Goal: Information Seeking & Learning: Find specific fact

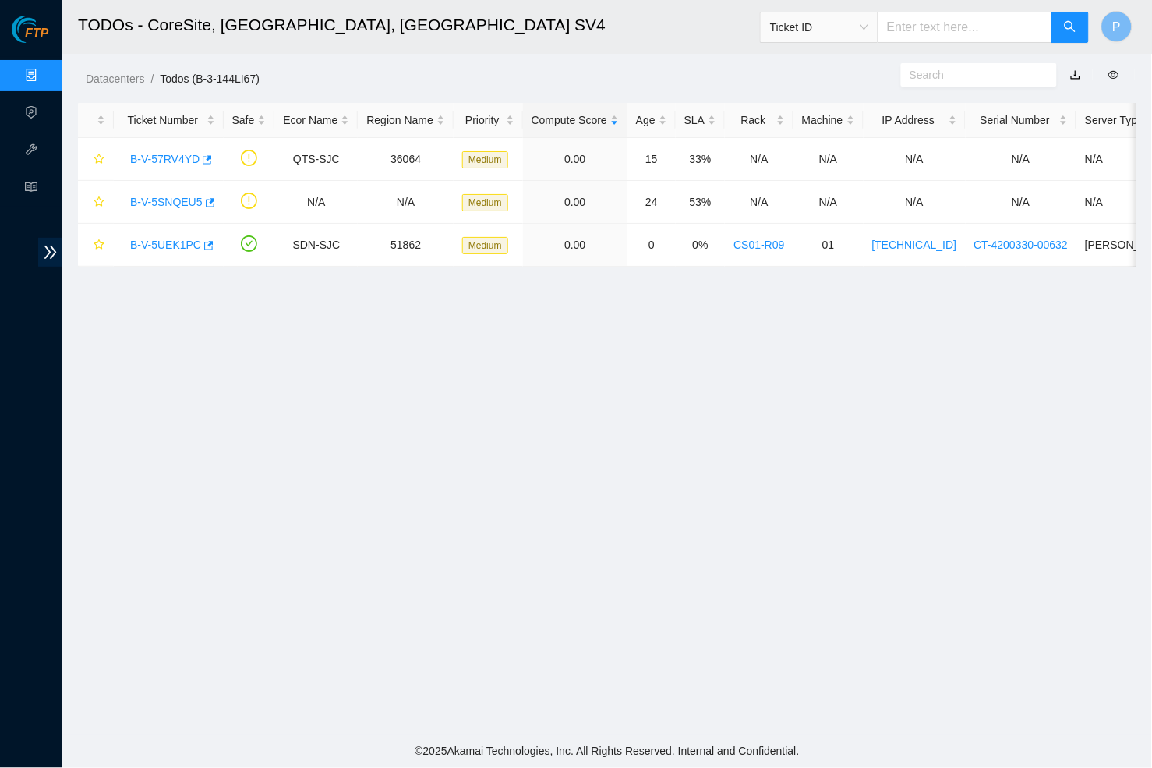
click at [45, 81] on link "Data Centers" at bounding box center [77, 75] width 64 height 12
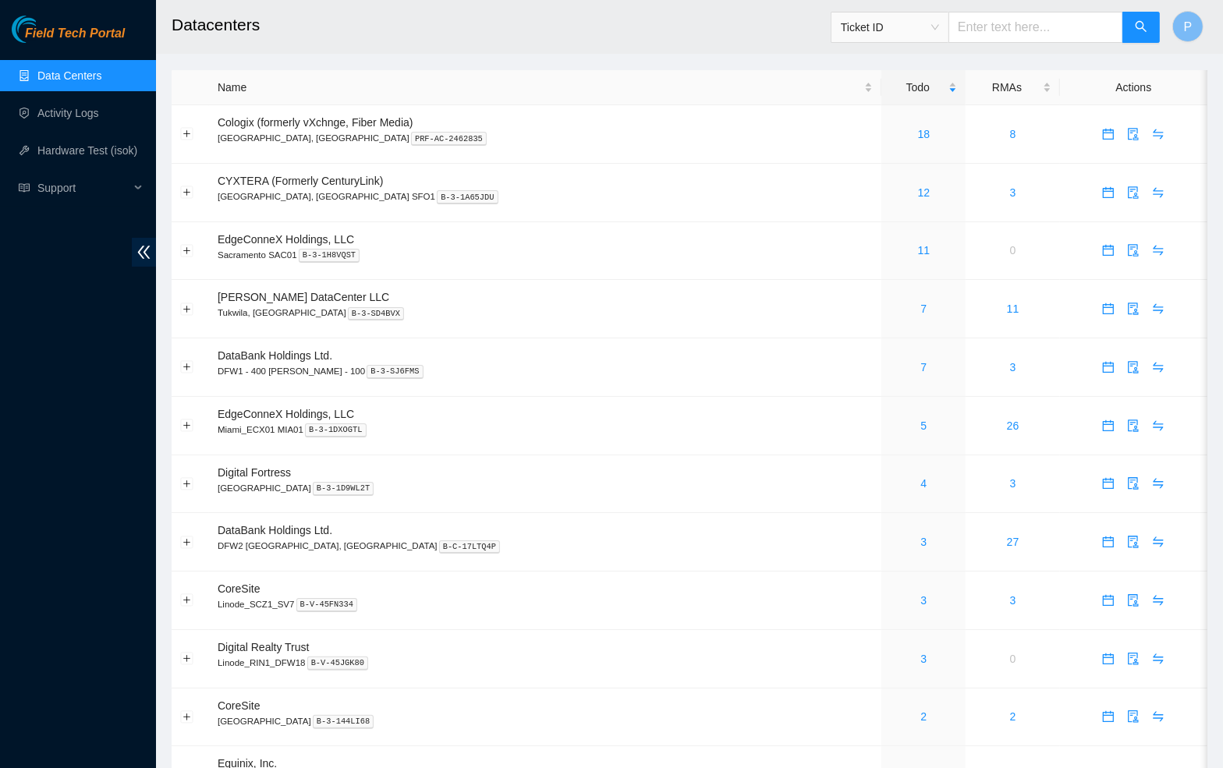
click at [143, 245] on icon "double-left" at bounding box center [144, 252] width 16 height 16
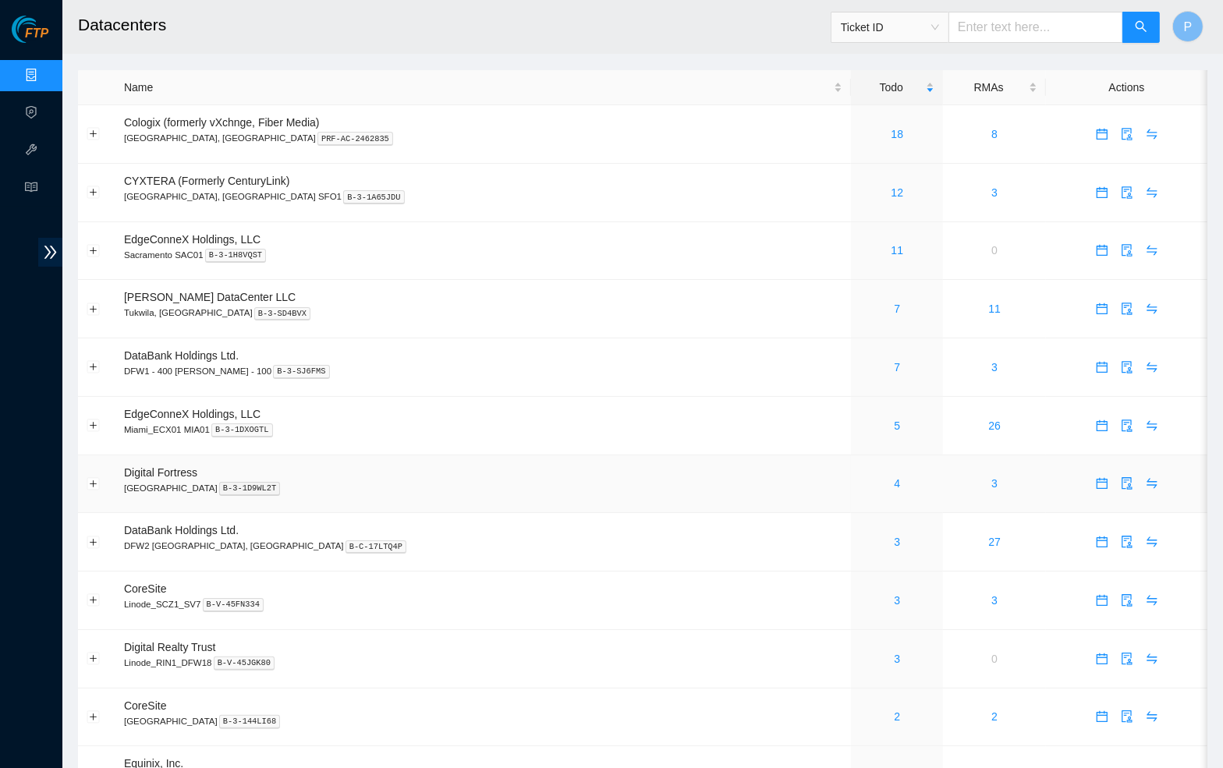
click at [589, 481] on p "Seattle B-3-1D9WL2T" at bounding box center [483, 488] width 718 height 14
click at [638, 185] on td "CYXTERA (Formerly CenturyLink) [GEOGRAPHIC_DATA], [GEOGRAPHIC_DATA] SFO1 B-3-1A…" at bounding box center [482, 193] width 735 height 58
click at [891, 129] on link "18" at bounding box center [897, 134] width 12 height 12
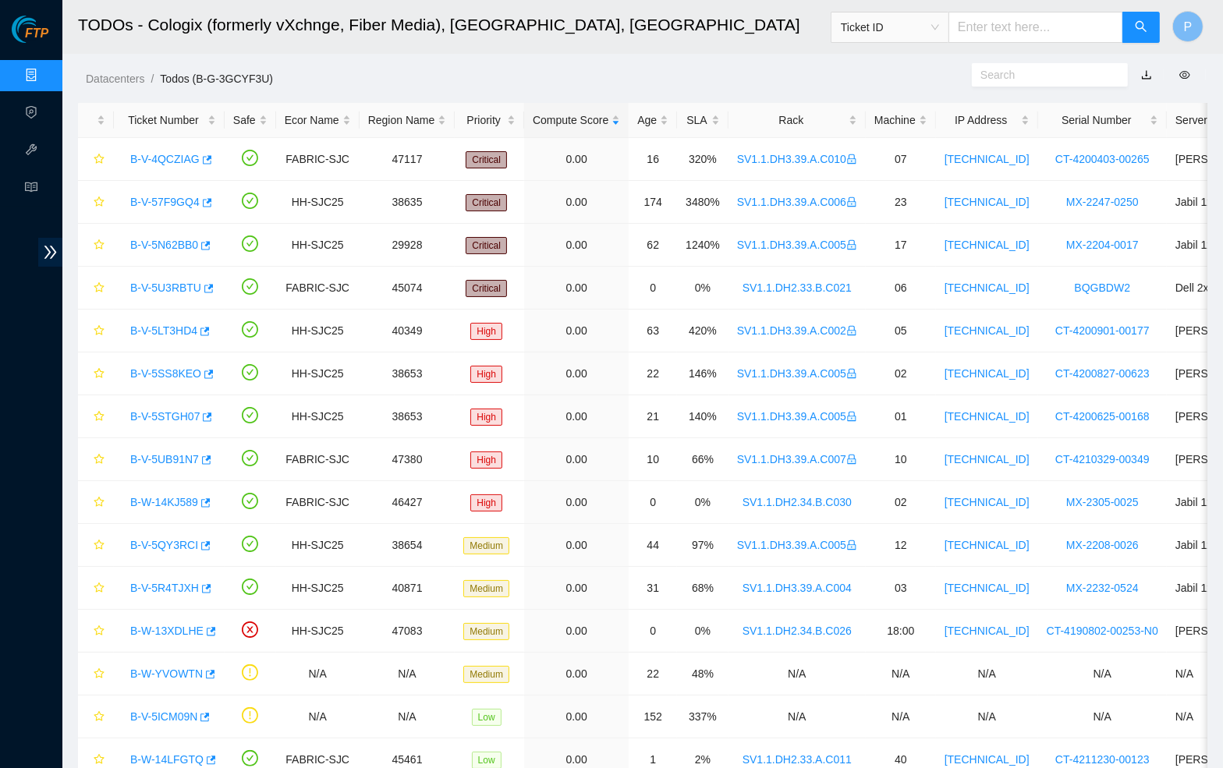
click at [1142, 70] on link "button" at bounding box center [1146, 75] width 11 height 12
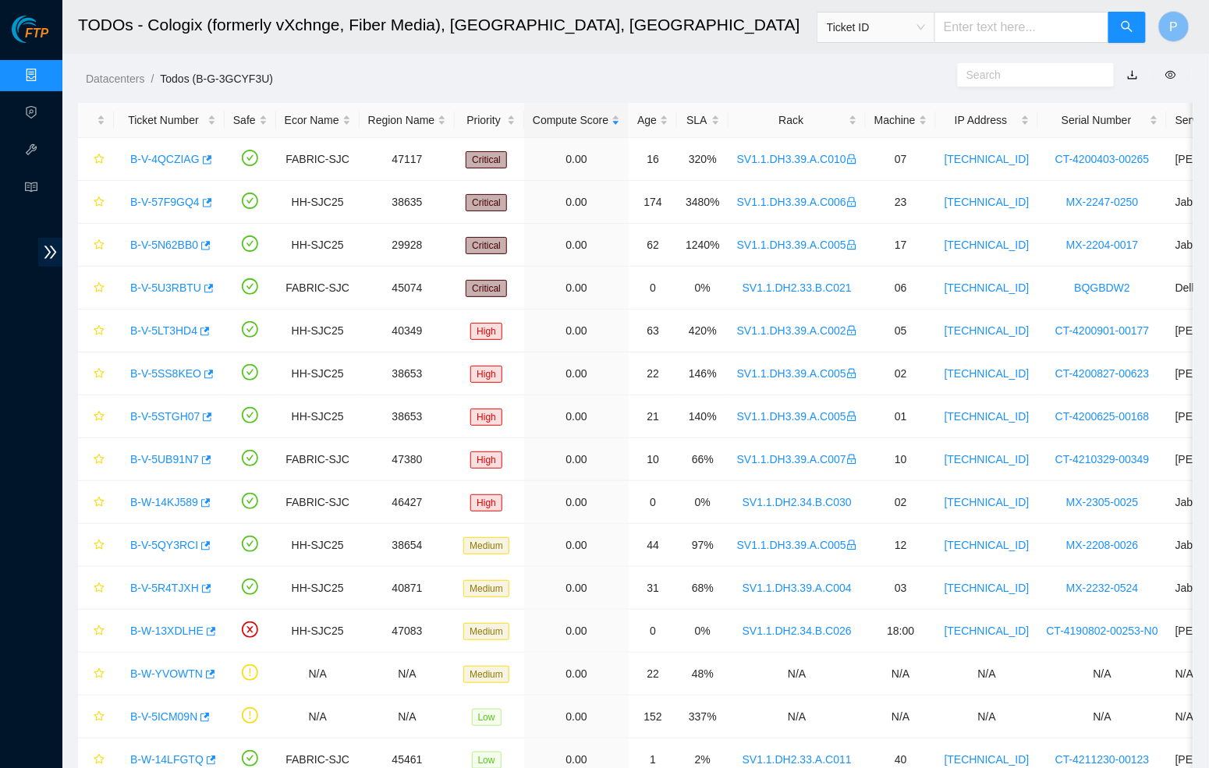
drag, startPoint x: 631, startPoint y: 61, endPoint x: 622, endPoint y: 62, distance: 8.6
click at [629, 62] on div "Datacenters / Todos (B-G-3GCYF3U) /" at bounding box center [492, 43] width 860 height 87
click at [45, 69] on link "Data Centers" at bounding box center [77, 75] width 64 height 12
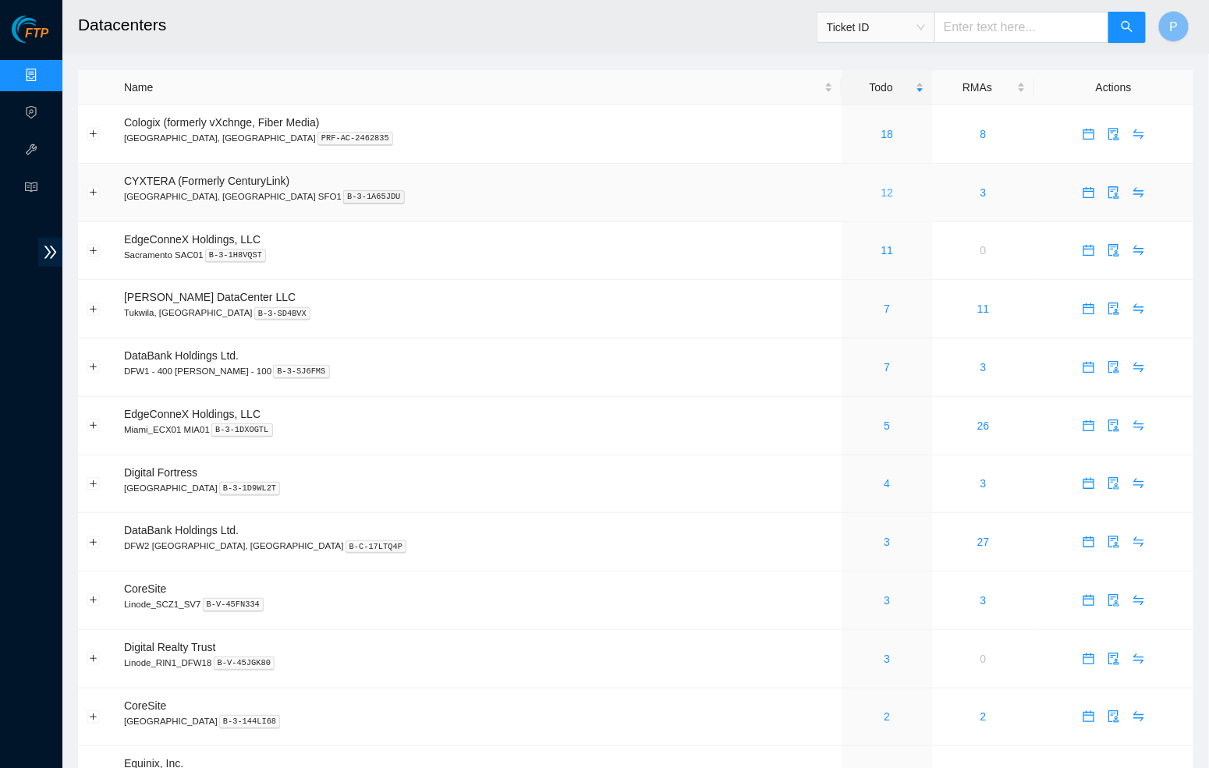
click at [881, 186] on link "12" at bounding box center [887, 192] width 12 height 12
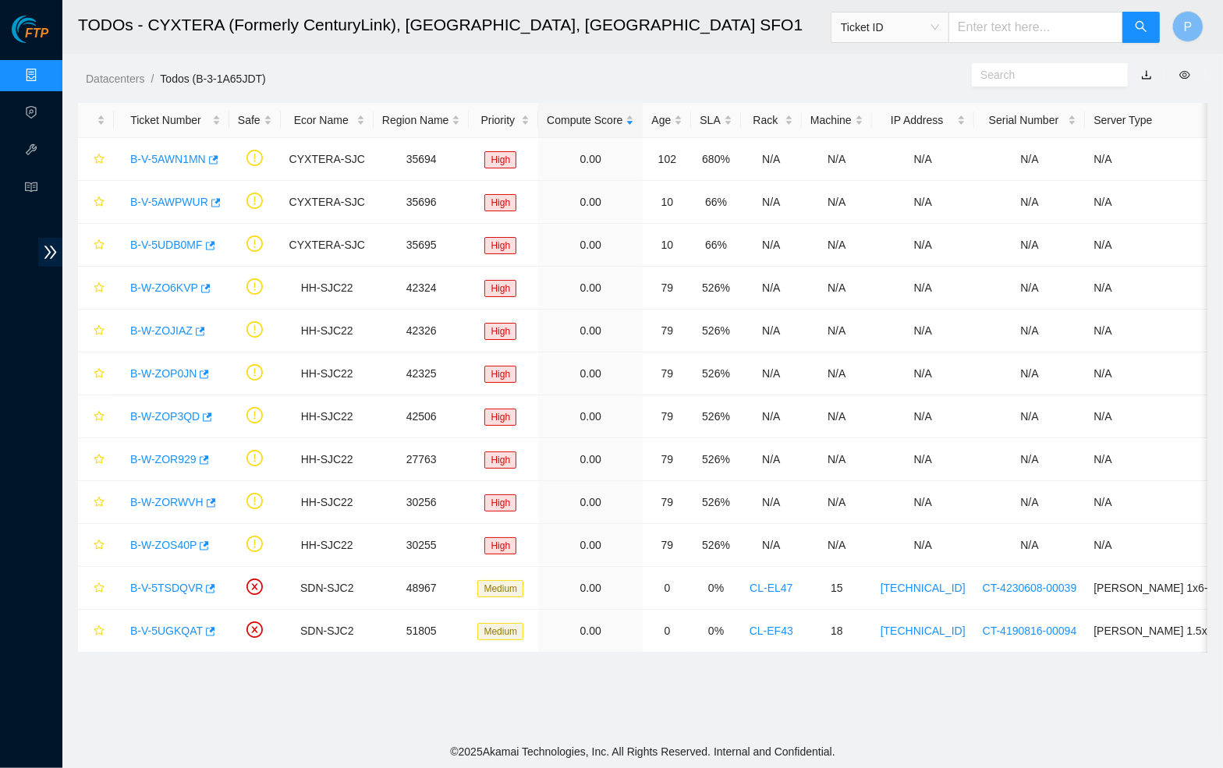
click at [1146, 79] on link "button" at bounding box center [1146, 75] width 11 height 12
click at [45, 69] on link "Data Centers" at bounding box center [77, 75] width 64 height 12
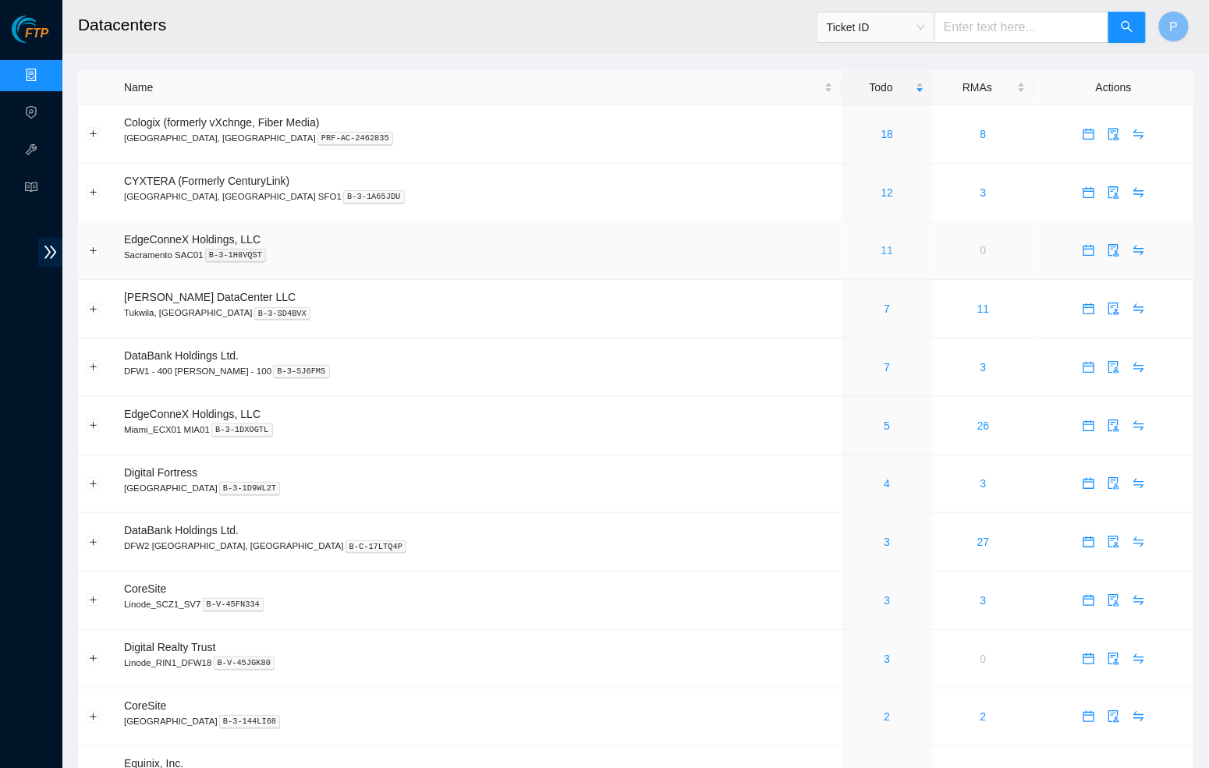
click at [881, 249] on link "11" at bounding box center [887, 250] width 12 height 12
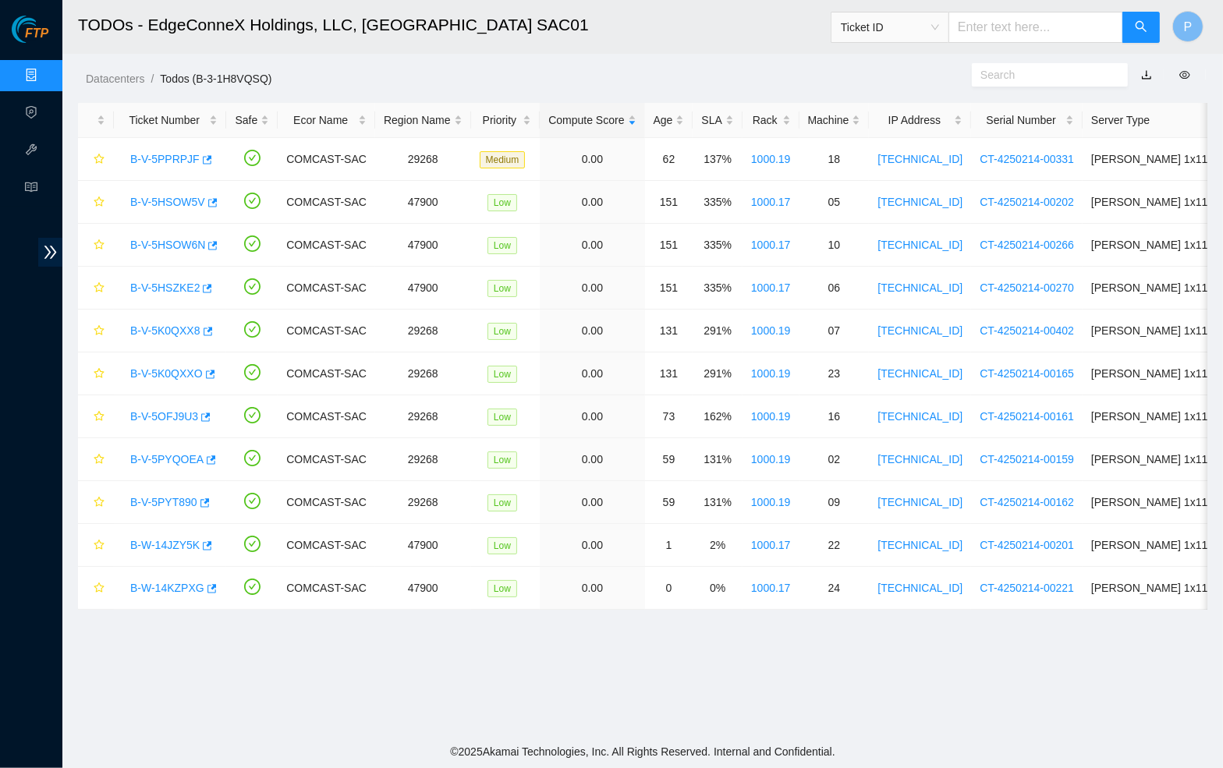
click at [1147, 69] on link "button" at bounding box center [1146, 75] width 11 height 12
click at [45, 72] on link "Data Centers" at bounding box center [77, 75] width 64 height 12
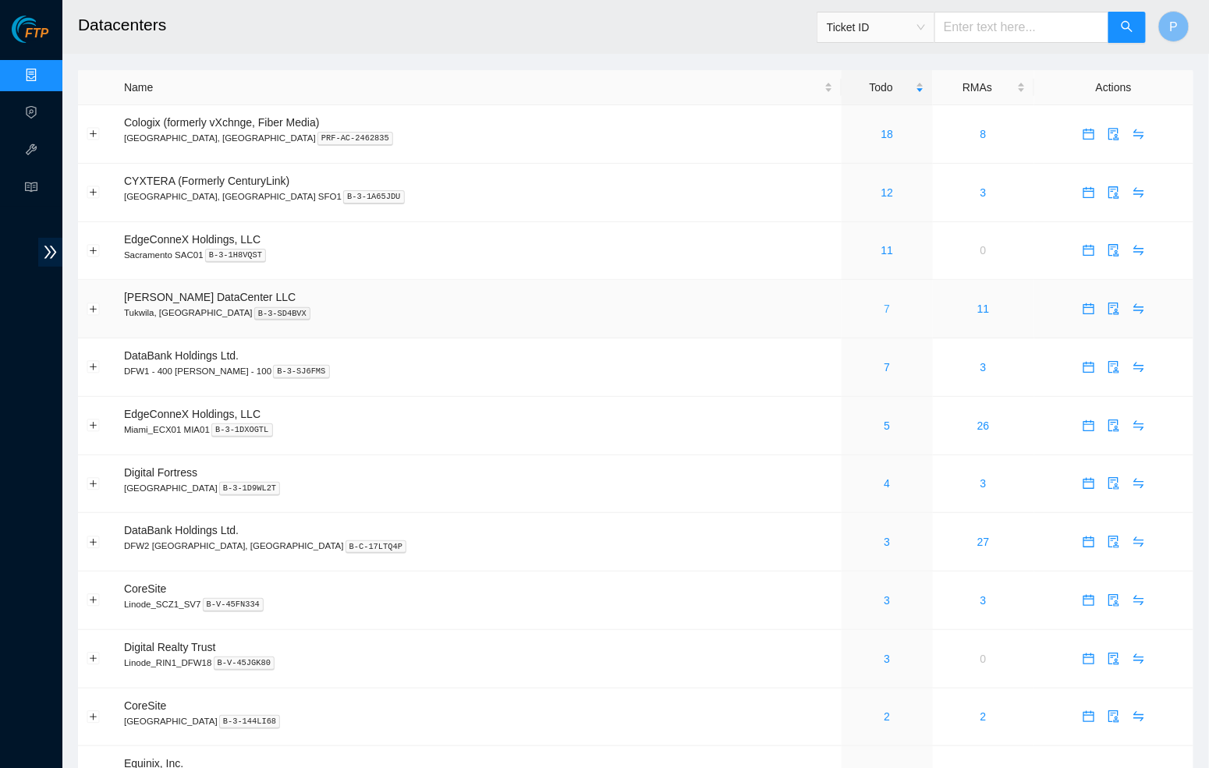
click at [884, 303] on link "7" at bounding box center [887, 309] width 6 height 12
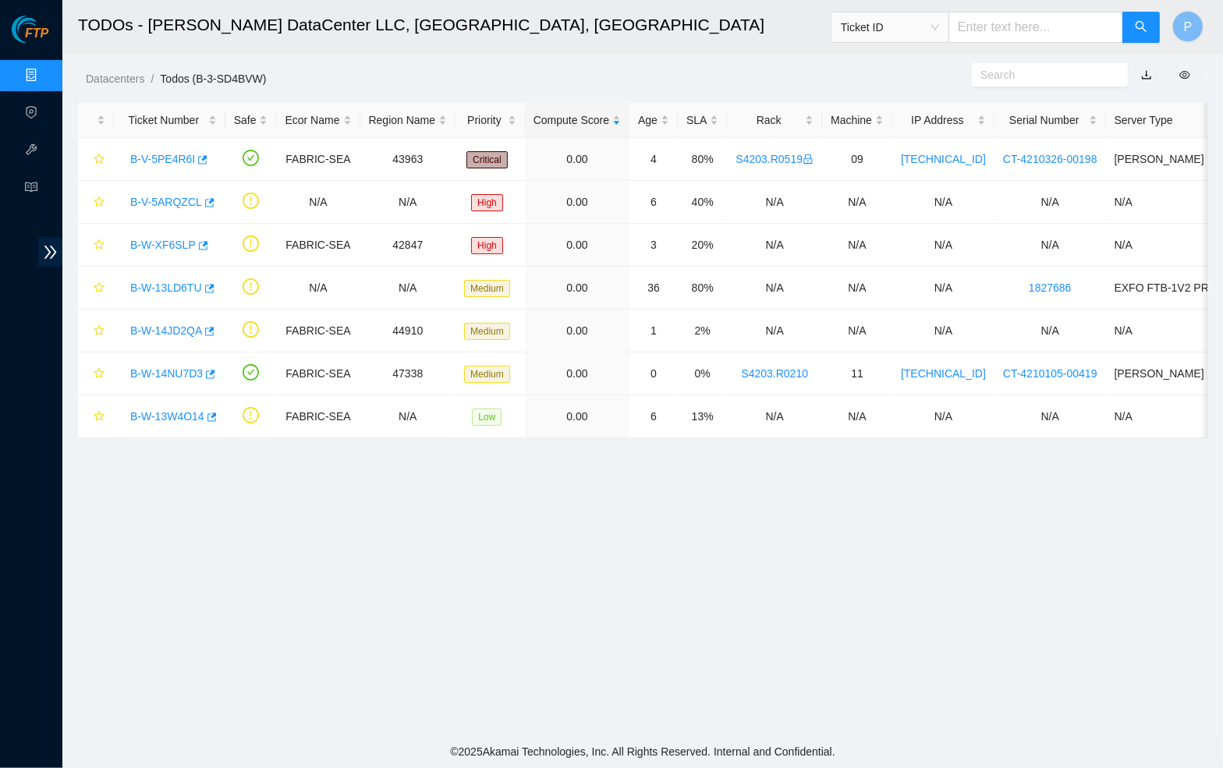
click at [1152, 75] on link "button" at bounding box center [1146, 75] width 11 height 12
click at [45, 70] on link "Data Centers" at bounding box center [77, 75] width 64 height 12
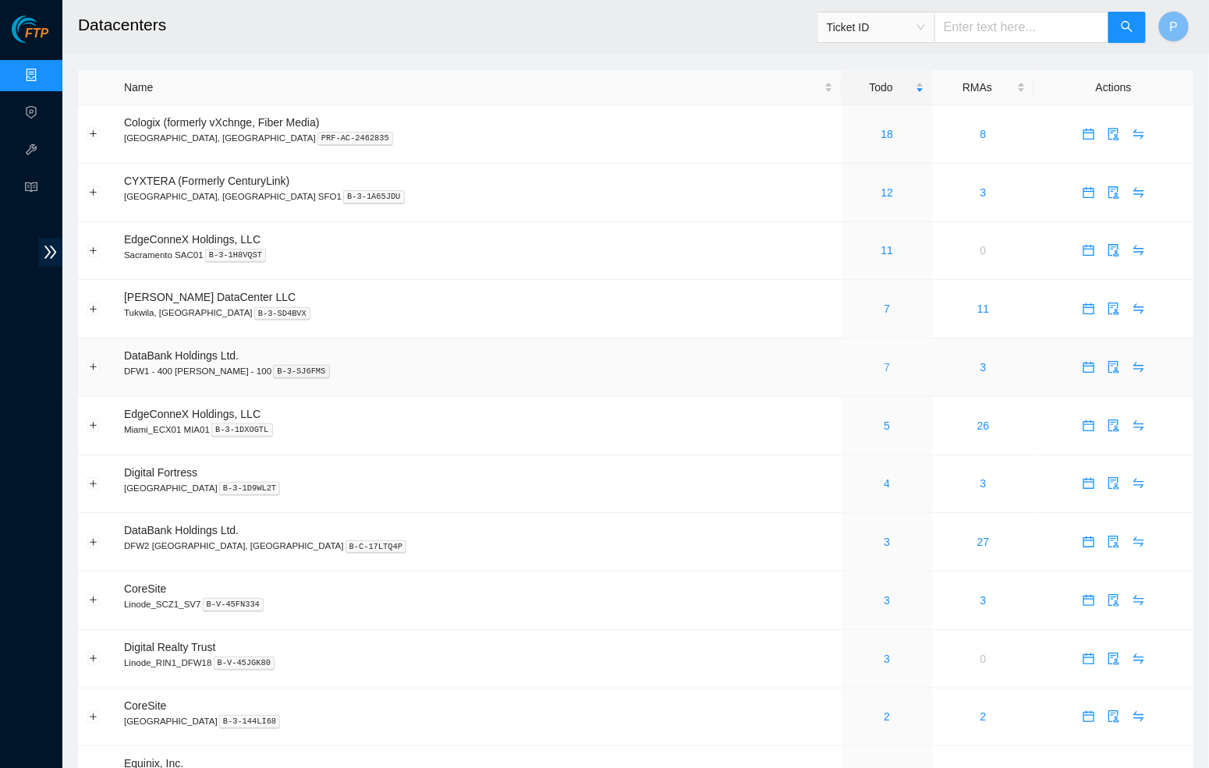
click at [884, 361] on link "7" at bounding box center [887, 367] width 6 height 12
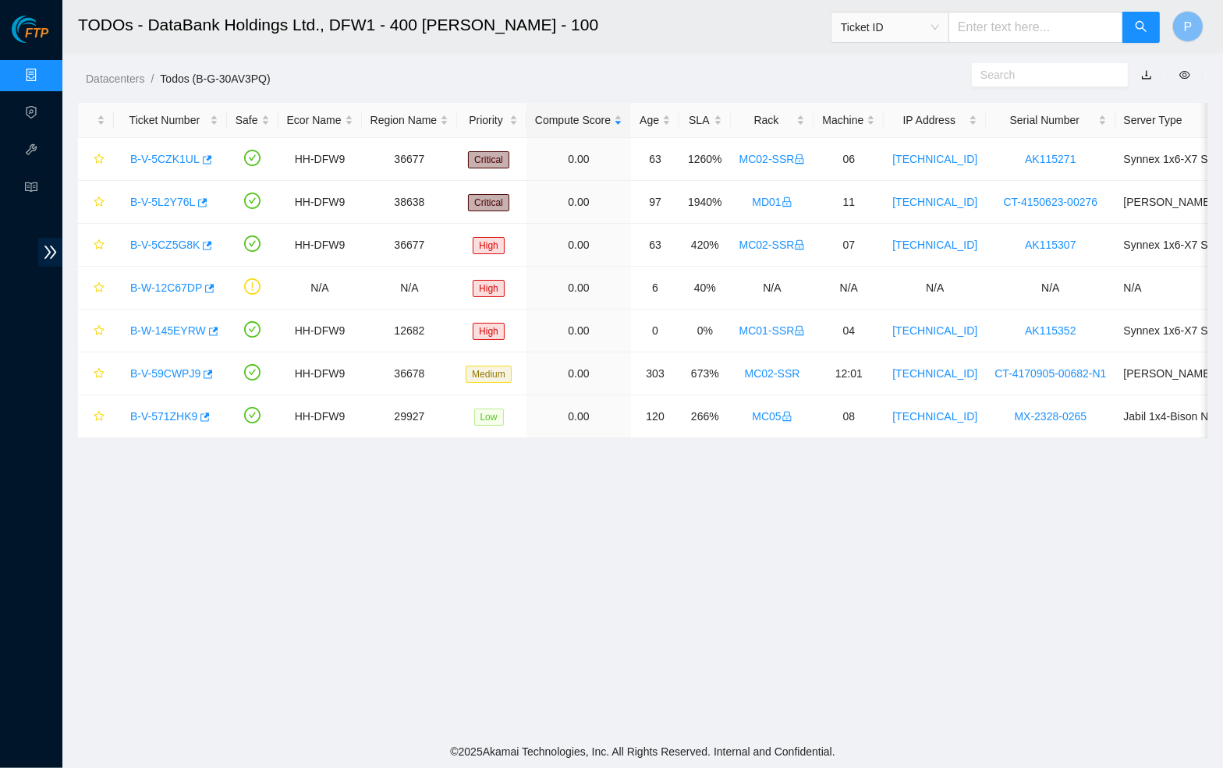
click at [1148, 74] on link "button" at bounding box center [1146, 75] width 11 height 12
drag, startPoint x: 18, startPoint y: 74, endPoint x: 27, endPoint y: 83, distance: 12.7
click at [45, 74] on link "Data Centers" at bounding box center [77, 75] width 64 height 12
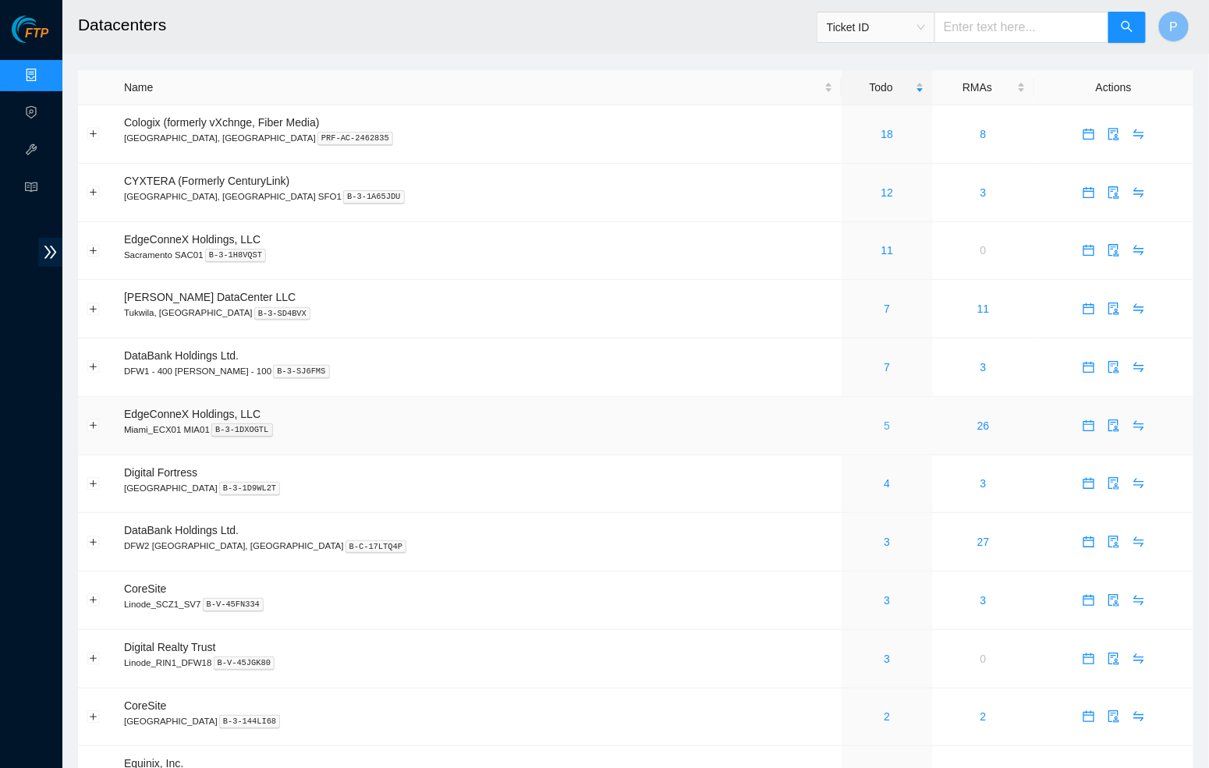
click at [884, 420] on link "5" at bounding box center [887, 426] width 6 height 12
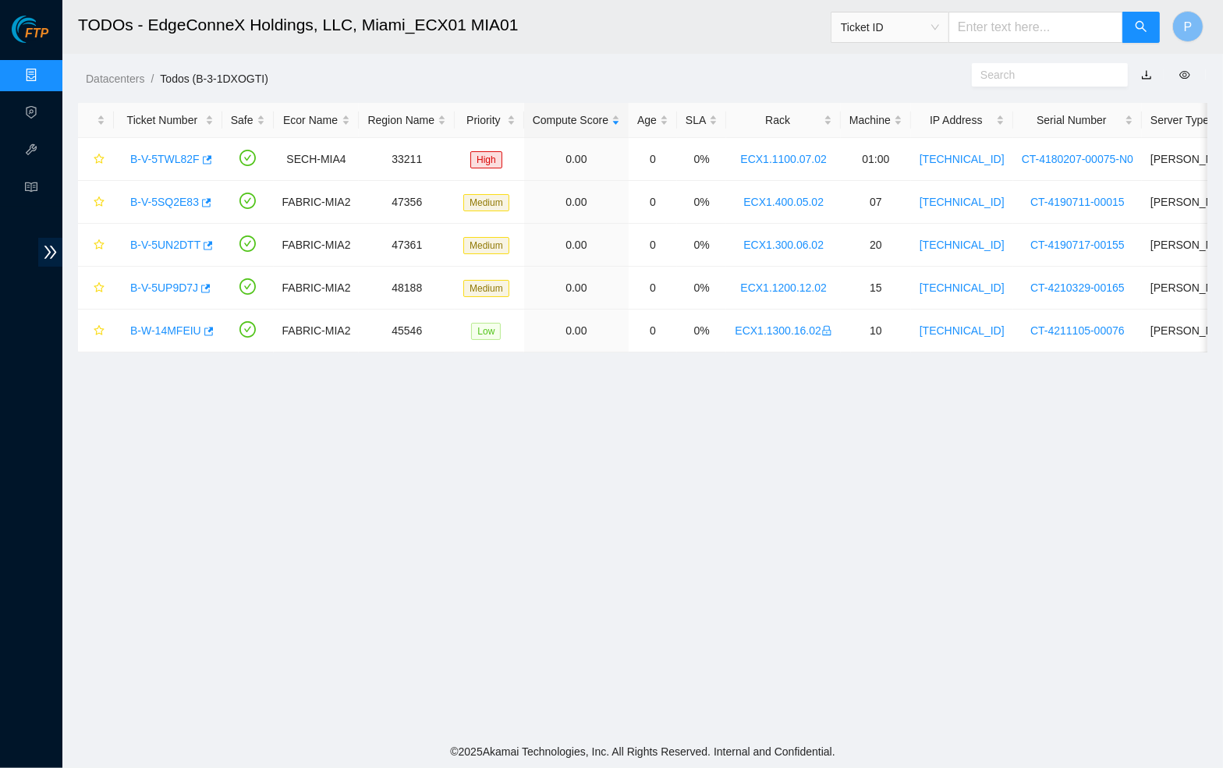
click at [1145, 73] on link "button" at bounding box center [1146, 75] width 11 height 12
click at [45, 72] on link "Data Centers" at bounding box center [77, 75] width 64 height 12
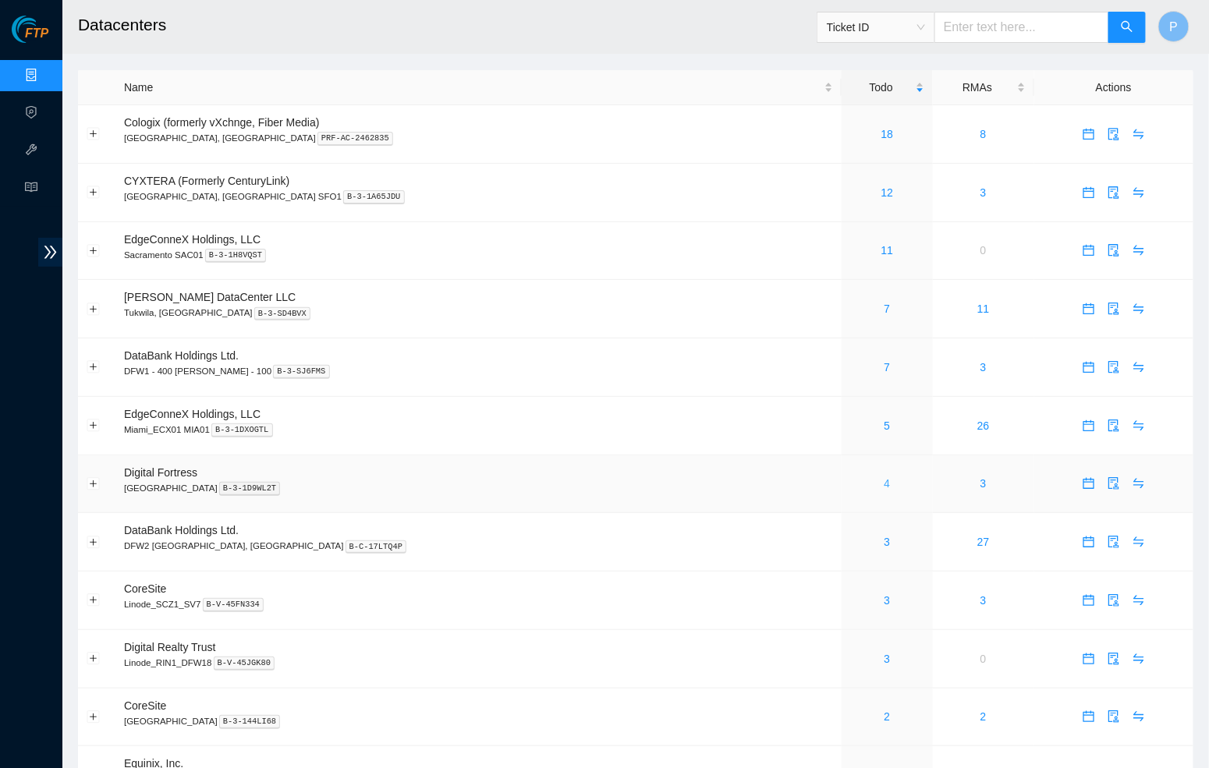
click at [884, 477] on link "4" at bounding box center [887, 483] width 6 height 12
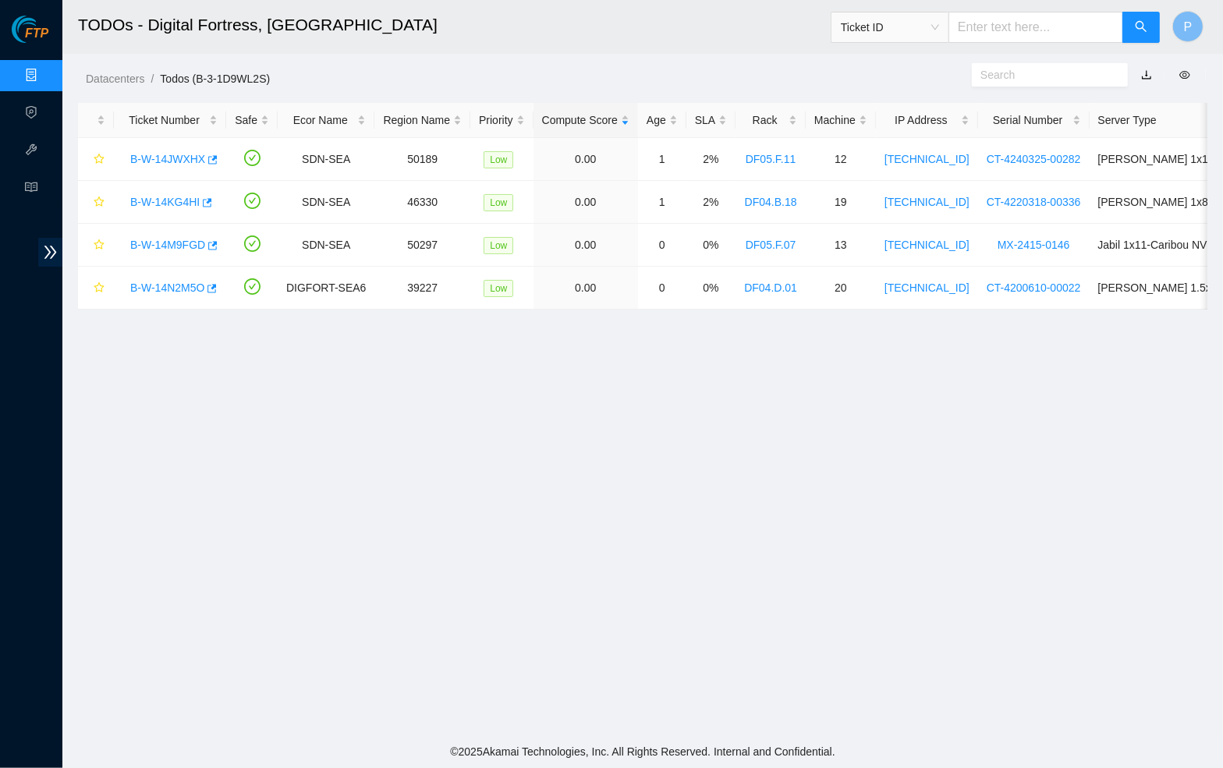
click at [1144, 69] on link "button" at bounding box center [1146, 75] width 11 height 12
click at [45, 69] on link "Data Centers" at bounding box center [77, 75] width 64 height 12
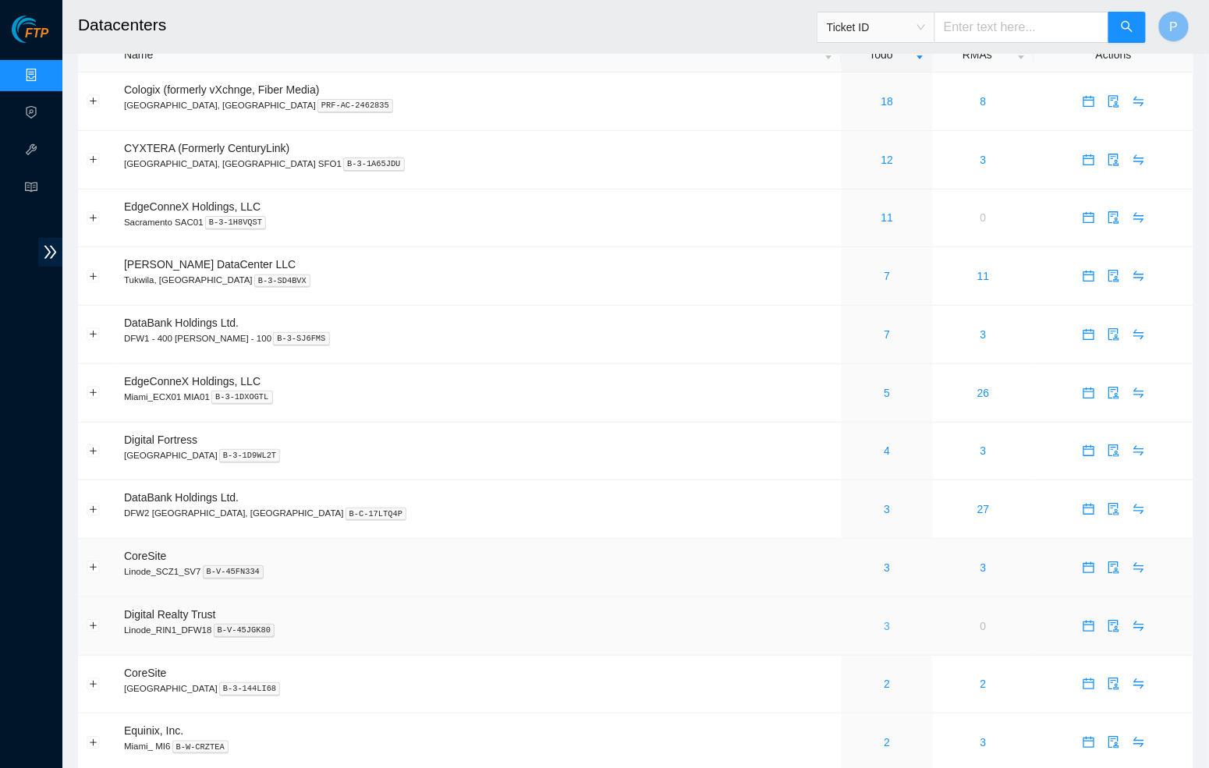
scroll to position [85, 0]
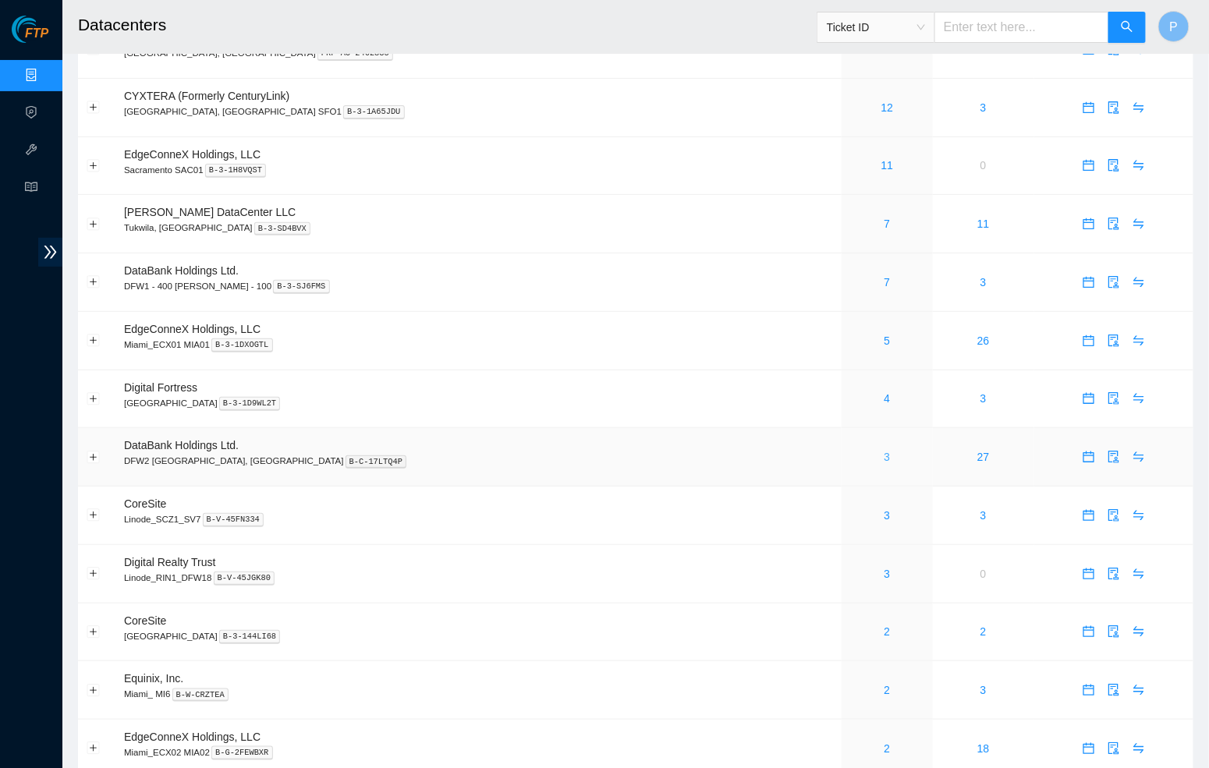
click at [884, 451] on link "3" at bounding box center [887, 457] width 6 height 12
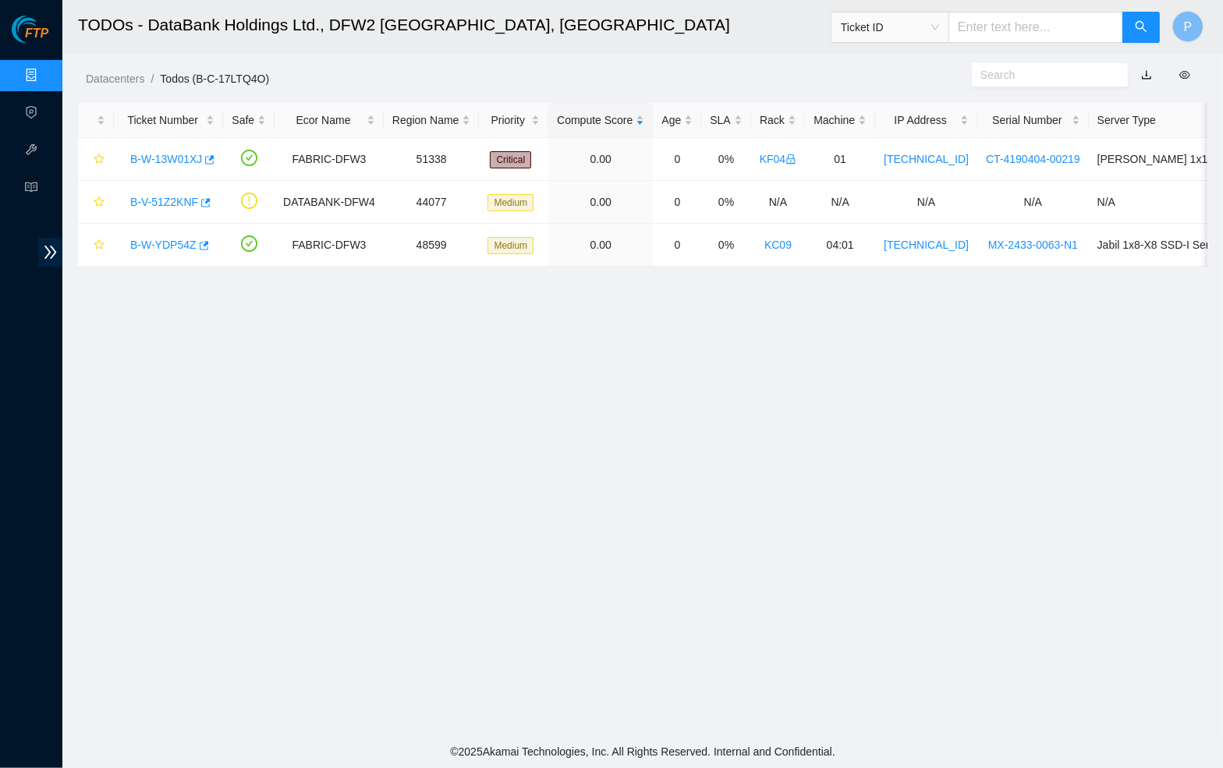
click at [1145, 71] on link "button" at bounding box center [1146, 75] width 11 height 12
click at [45, 75] on link "Data Centers" at bounding box center [77, 75] width 64 height 12
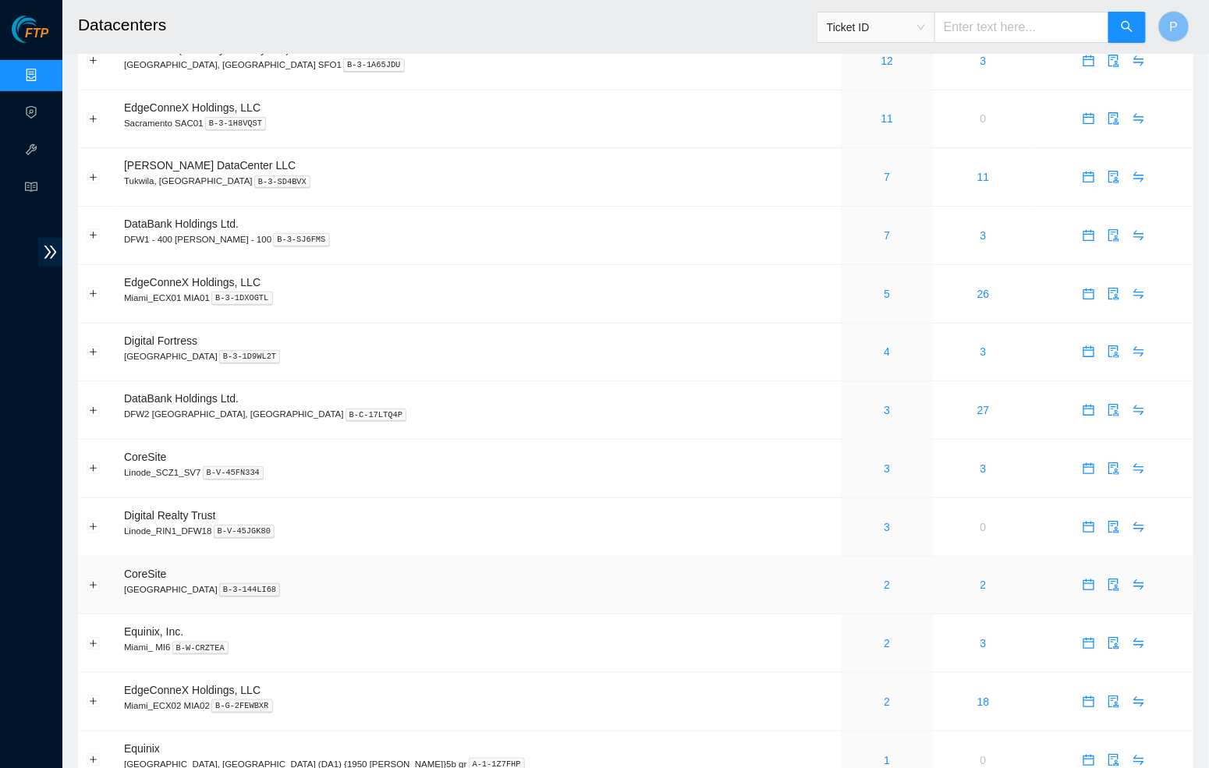
scroll to position [262, 0]
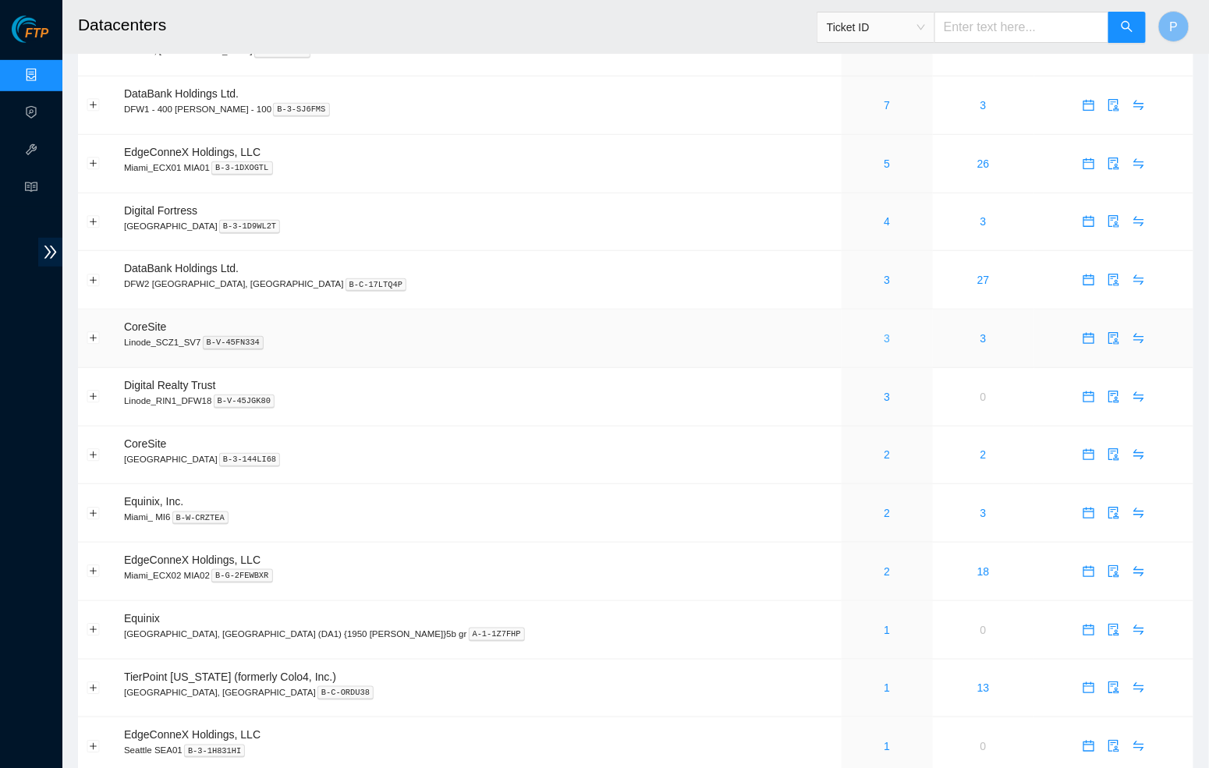
click at [884, 332] on link "3" at bounding box center [887, 338] width 6 height 12
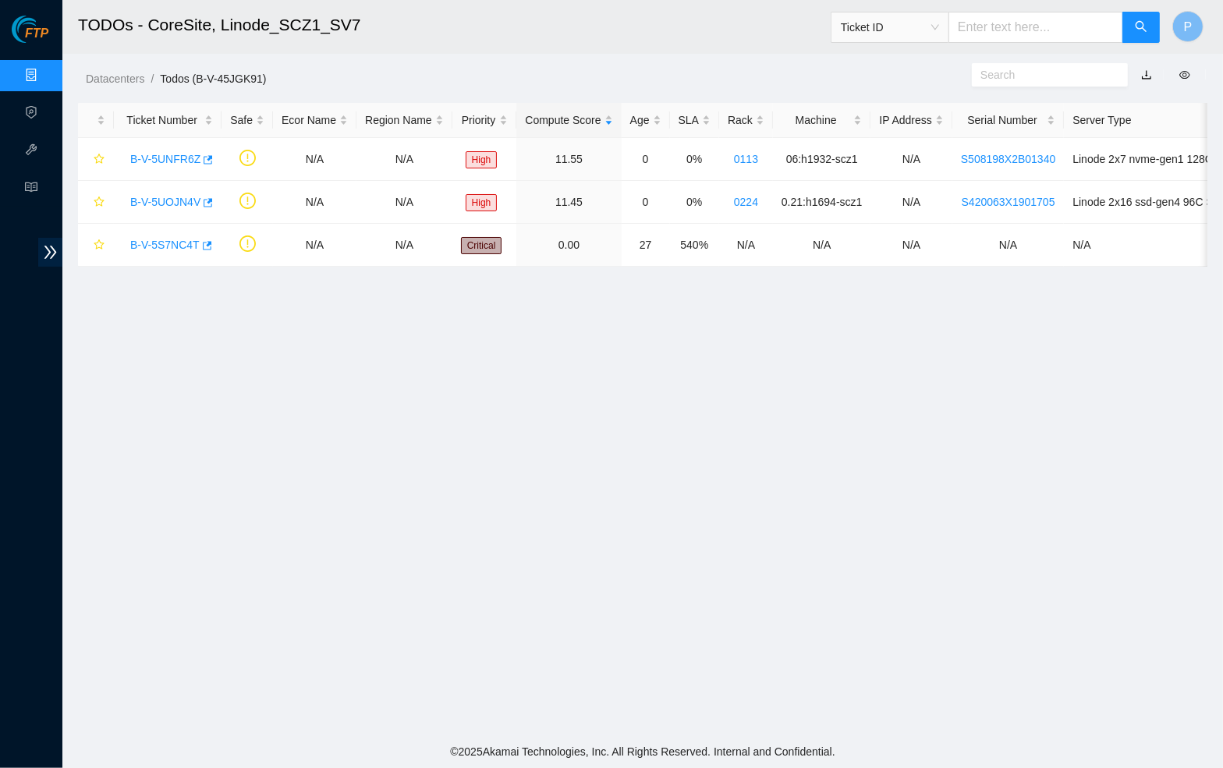
click at [1145, 72] on link "button" at bounding box center [1146, 75] width 11 height 12
click at [153, 158] on link "B-V-5UNFR6Z" at bounding box center [165, 159] width 70 height 12
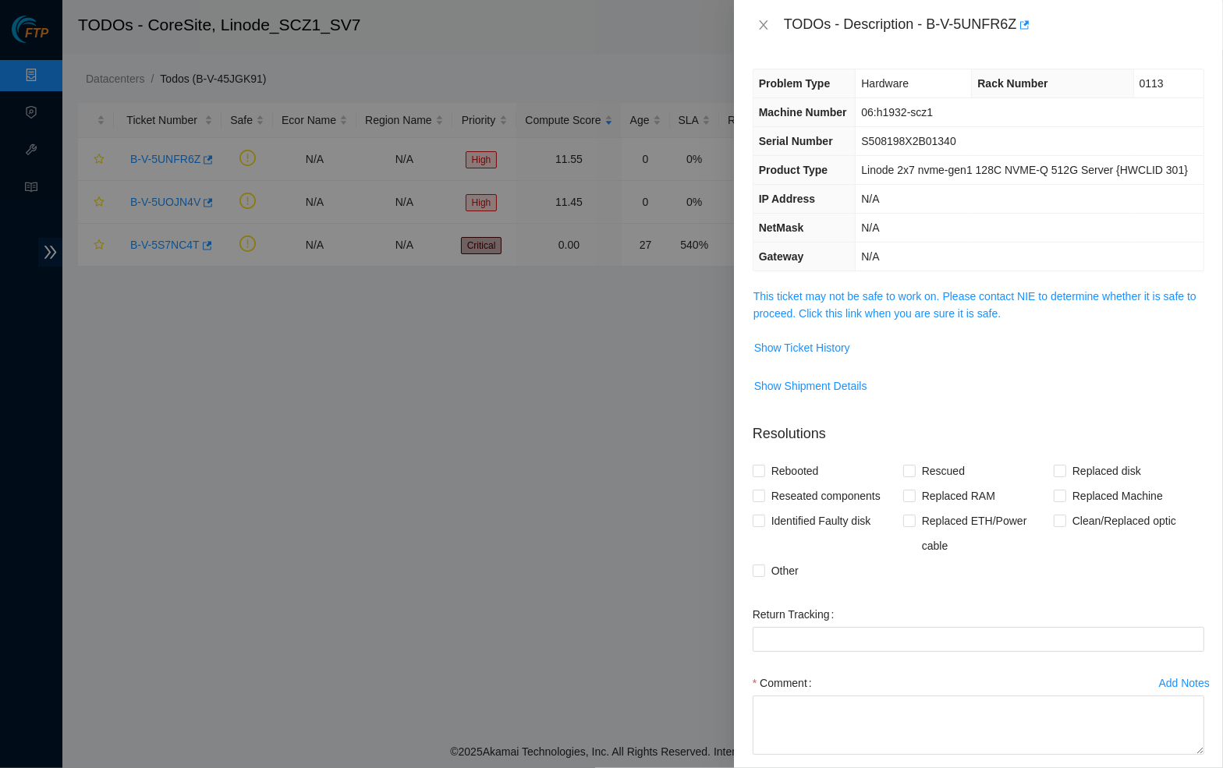
click at [862, 322] on span "This ticket may not be safe to work on. Please contact NIE to determine whether…" at bounding box center [978, 305] width 450 height 34
click at [863, 320] on link "This ticket may not be safe to work on. Please contact NIE to determine whether…" at bounding box center [974, 305] width 443 height 30
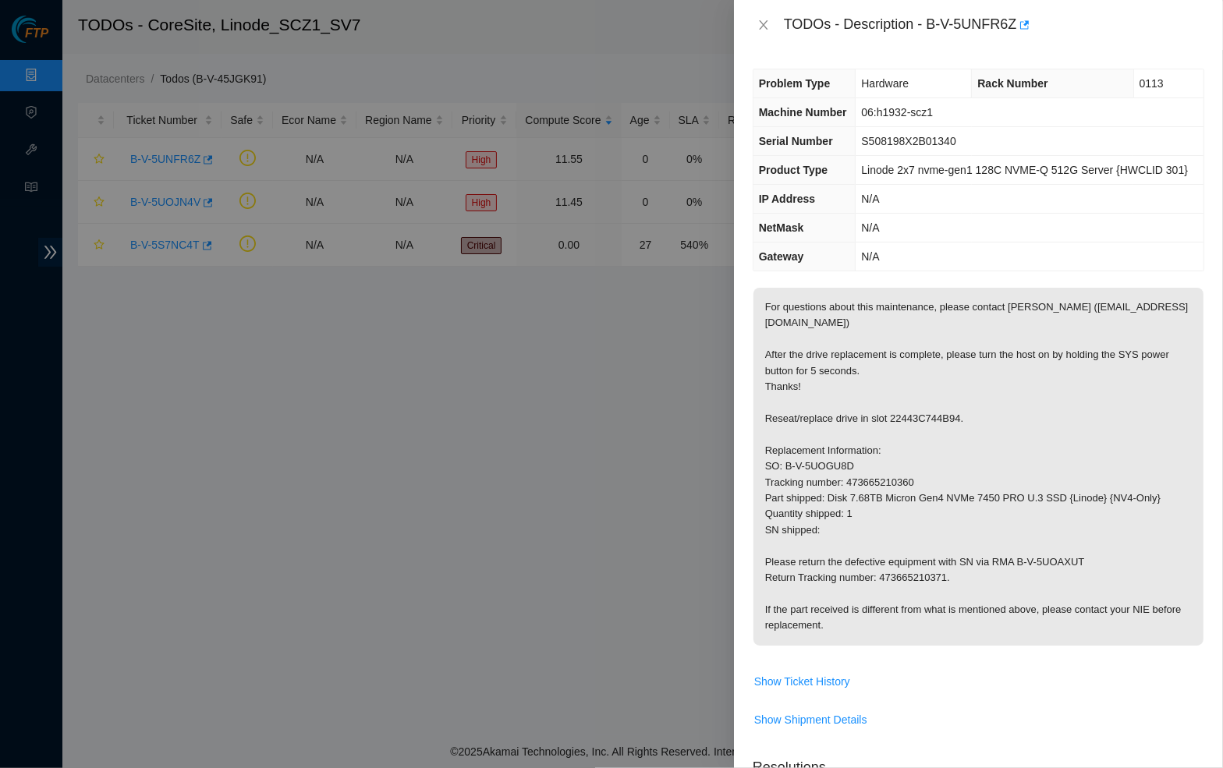
scroll to position [115, 0]
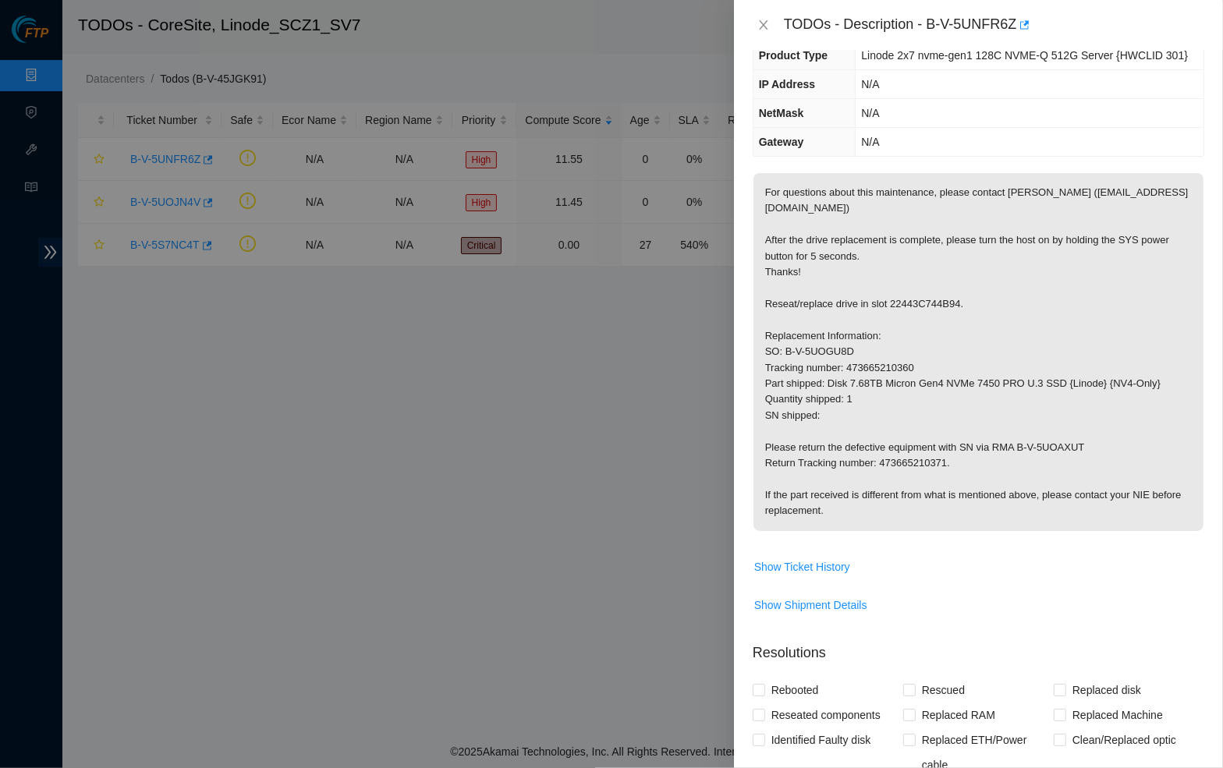
click at [755, 23] on button "Close" at bounding box center [763, 25] width 22 height 15
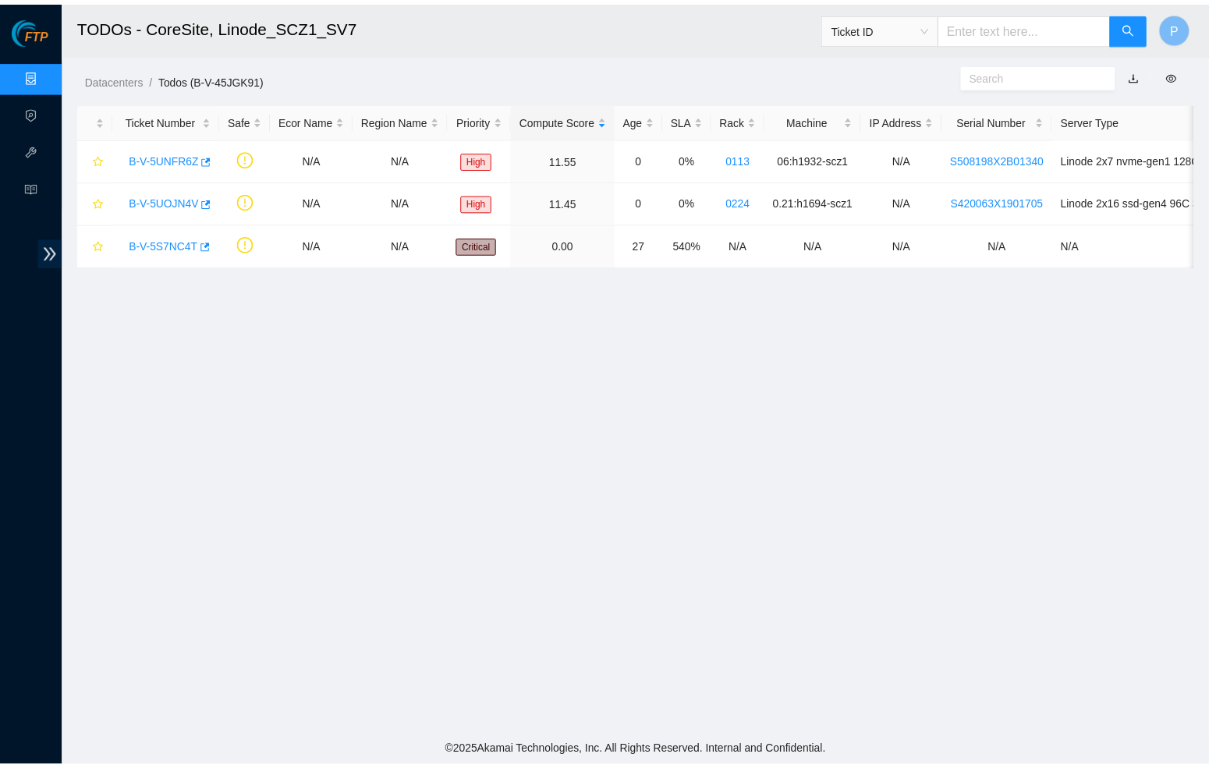
scroll to position [72, 0]
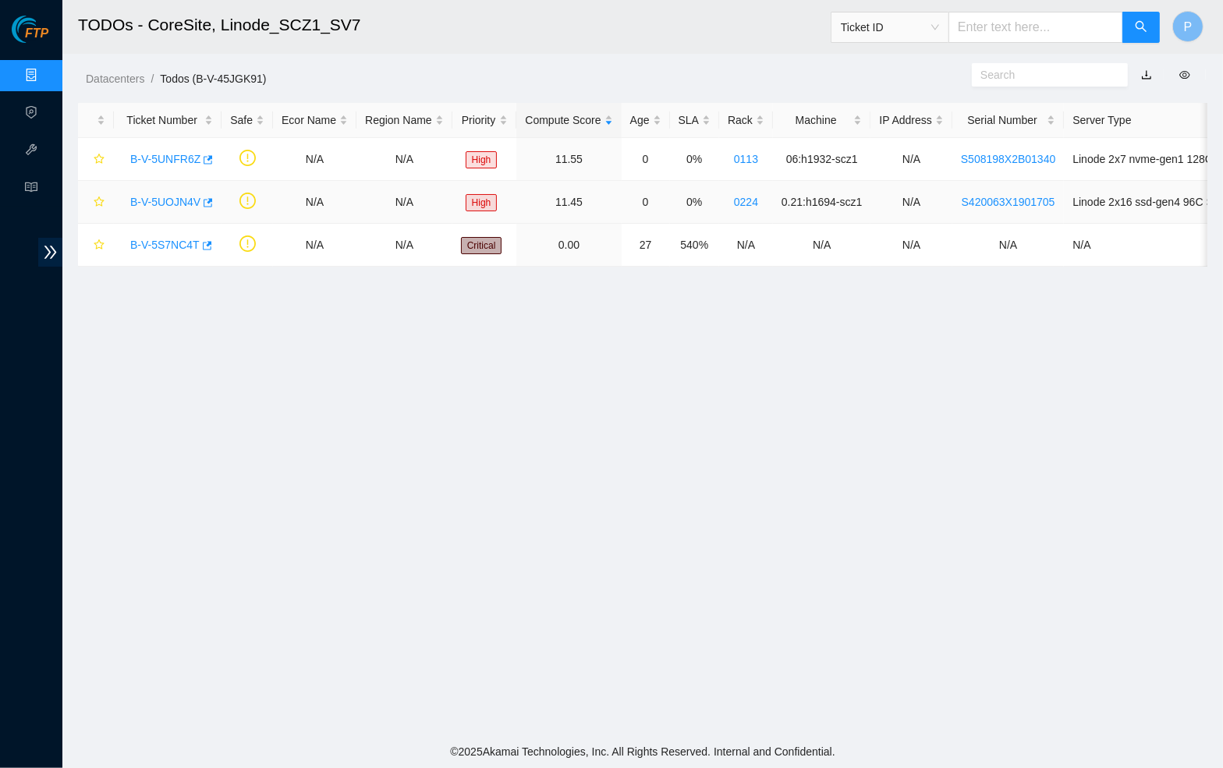
click at [164, 191] on div "B-V-5UOJN4V" at bounding box center [167, 201] width 90 height 25
click at [168, 201] on link "B-V-5UOJN4V" at bounding box center [165, 202] width 70 height 12
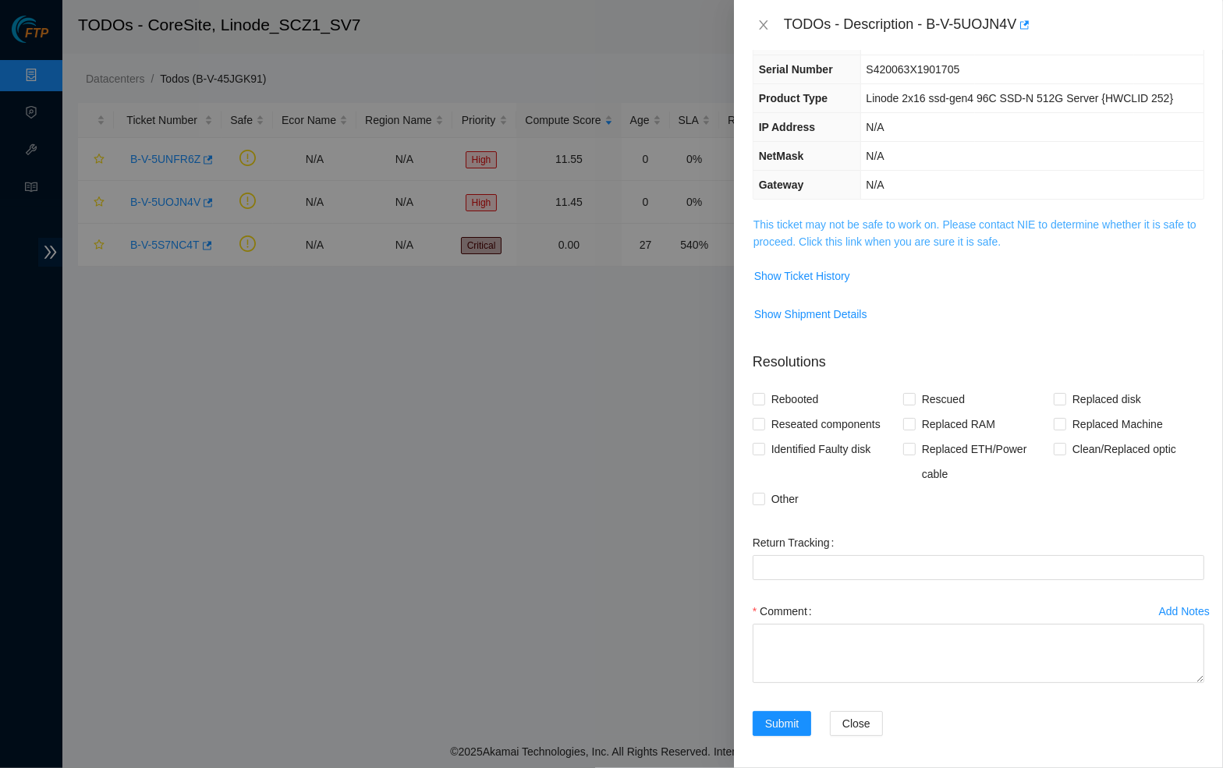
click at [944, 248] on link "This ticket may not be safe to work on. Please contact NIE to determine whether…" at bounding box center [974, 233] width 443 height 30
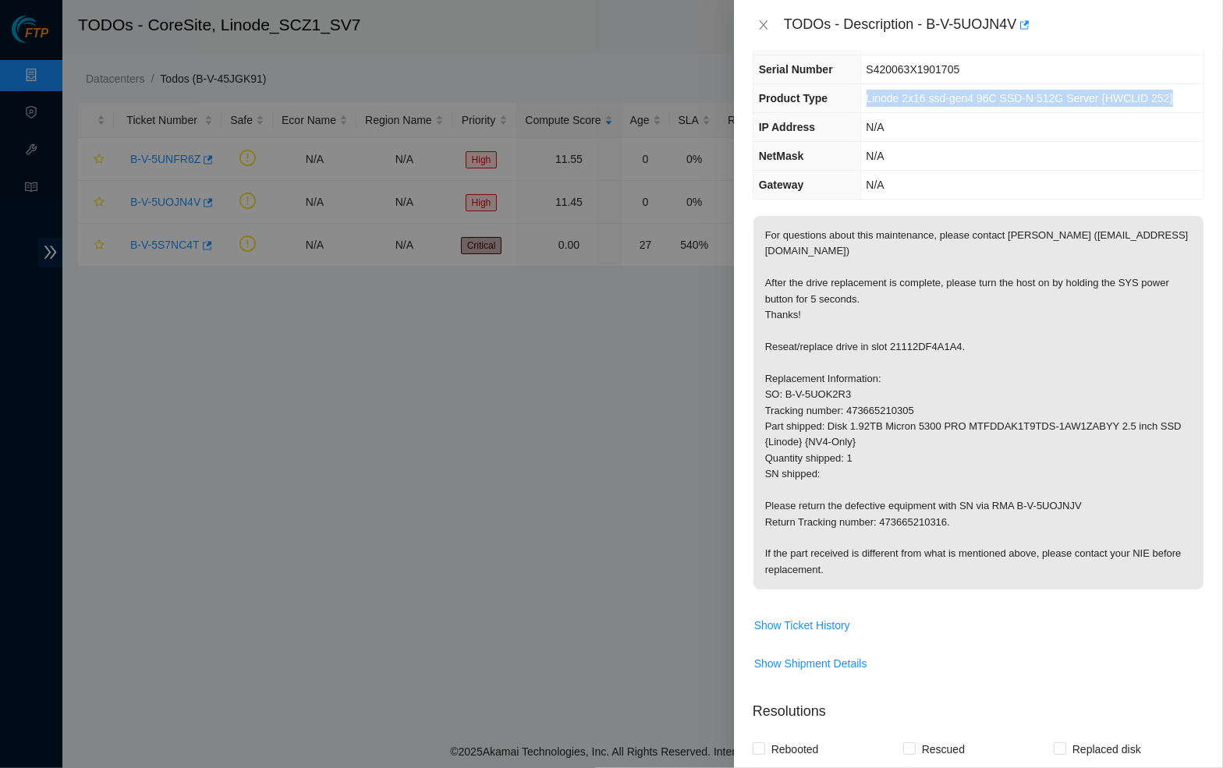
drag, startPoint x: 861, startPoint y: 110, endPoint x: 903, endPoint y: 124, distance: 44.4
click at [908, 113] on td "Linode 2x16 ssd-gen4 96C SSD-N 512G Server {HWCLID 252}" at bounding box center [1031, 98] width 343 height 29
copy span "Linode 2x16 ssd-gen4 96C SSD-N 512G Server {HWCLID 252}"
drag, startPoint x: 895, startPoint y: 108, endPoint x: 597, endPoint y: 112, distance: 298.7
click at [558, 147] on div "TODOs - Description - B-V-5UOJN4V Problem Type Hardware Rack Number 0224 Machin…" at bounding box center [611, 384] width 1223 height 768
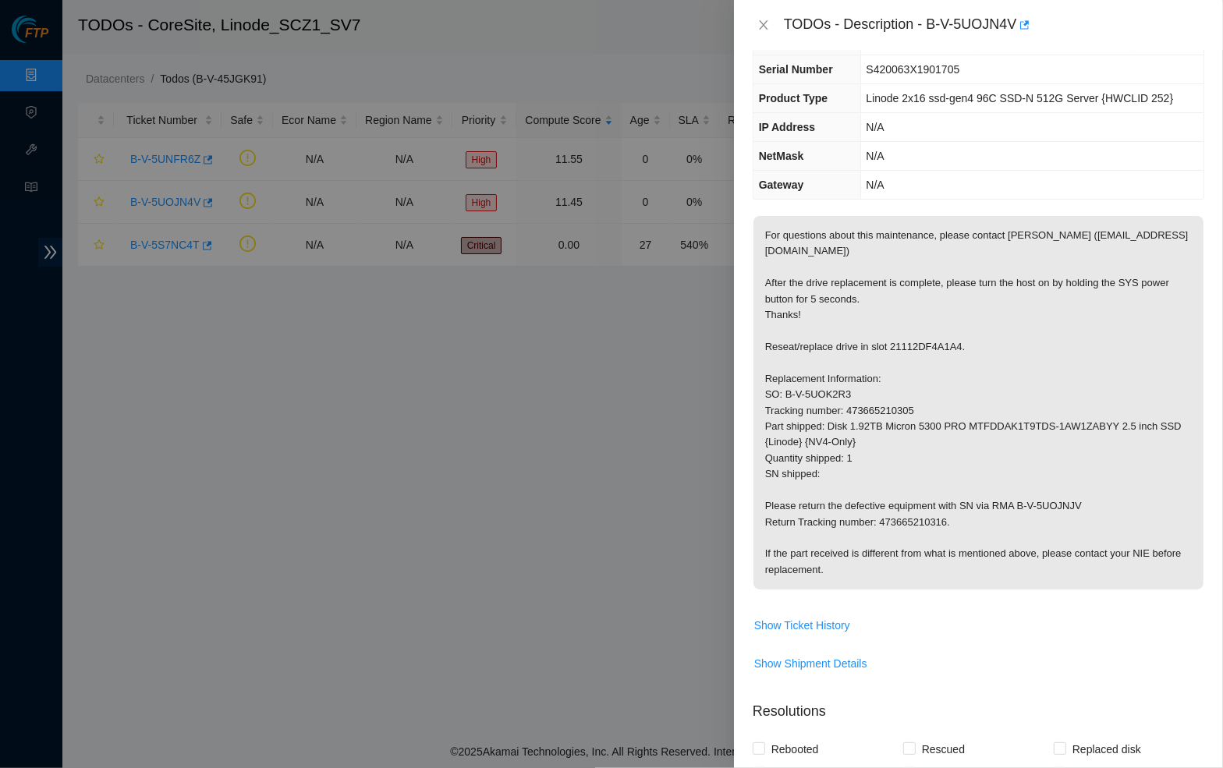
click at [942, 250] on p "For questions about this maintenance, please contact [PERSON_NAME] ([EMAIL_ADDR…" at bounding box center [978, 403] width 450 height 374
drag, startPoint x: 809, startPoint y: 212, endPoint x: 802, endPoint y: 200, distance: 14.7
click at [809, 200] on th "Gateway" at bounding box center [806, 185] width 107 height 29
click at [762, 21] on icon "close" at bounding box center [763, 25] width 12 height 12
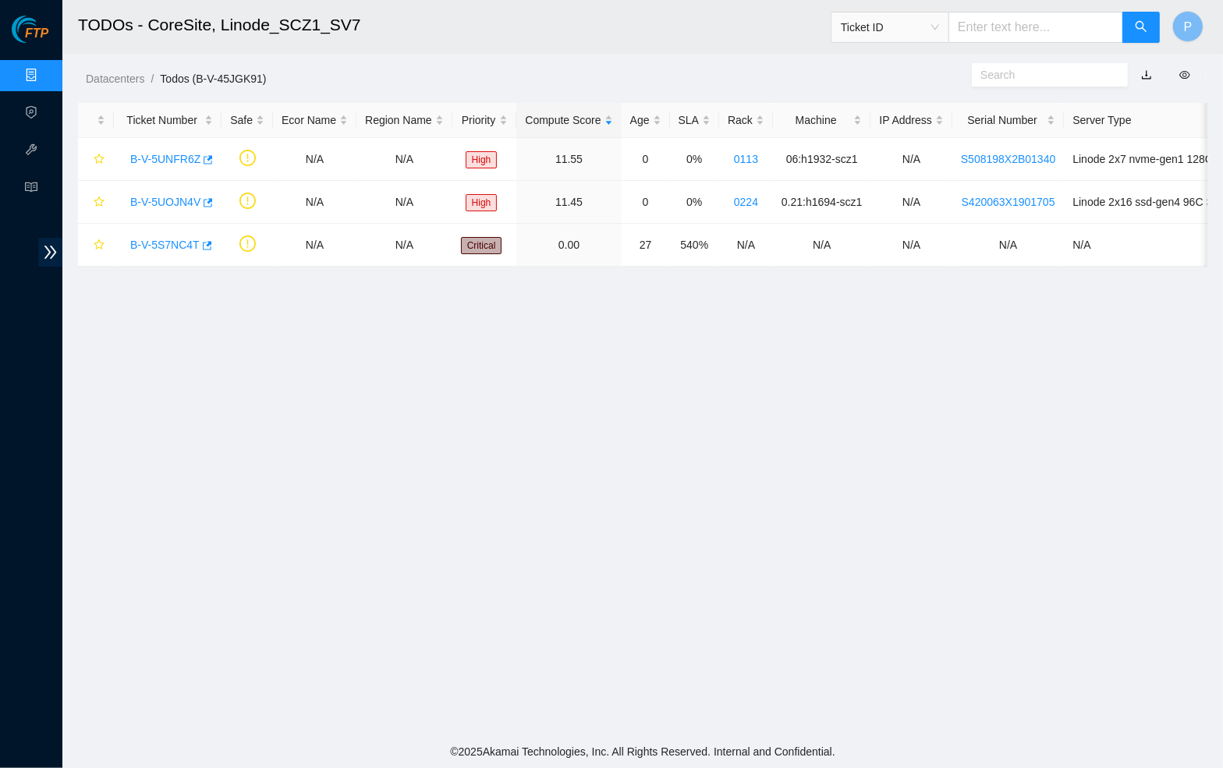
click at [719, 48] on h2 "TODOs - CoreSite, Linode_SCZ1_SV7" at bounding box center [495, 25] width 834 height 50
click at [45, 71] on link "Data Centers" at bounding box center [77, 75] width 64 height 12
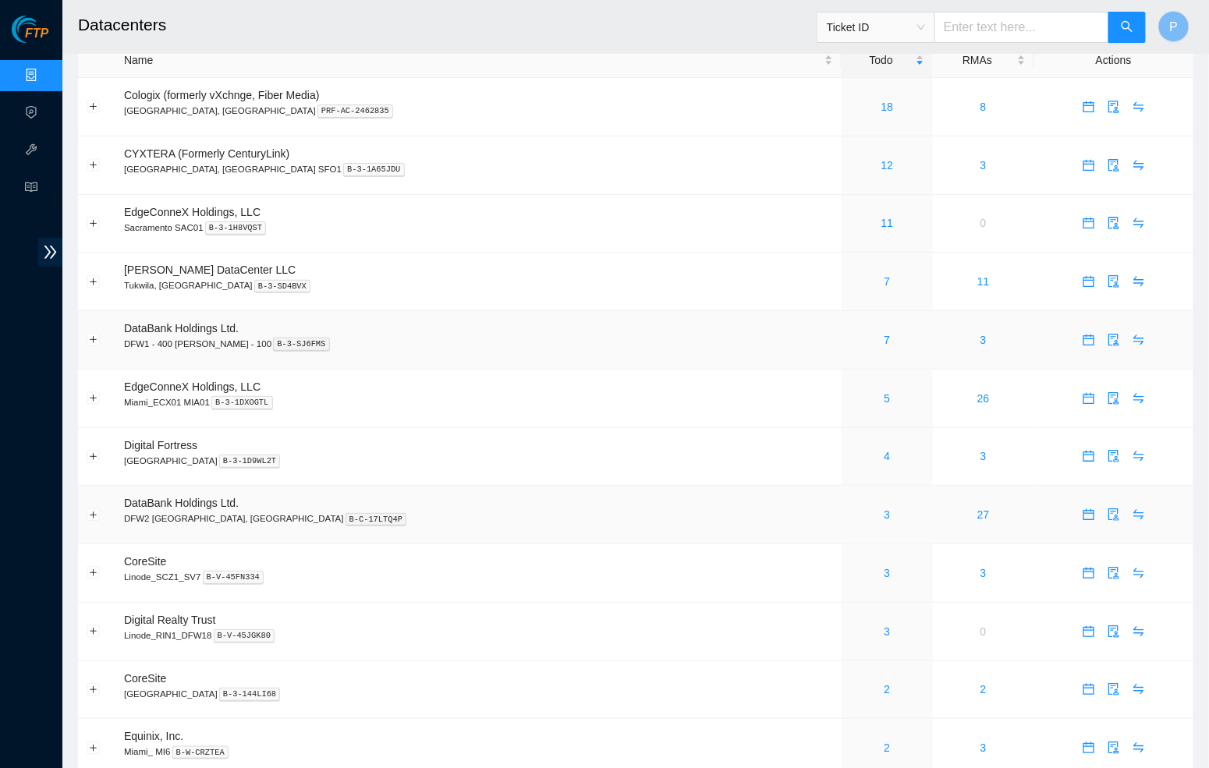
scroll to position [195, 0]
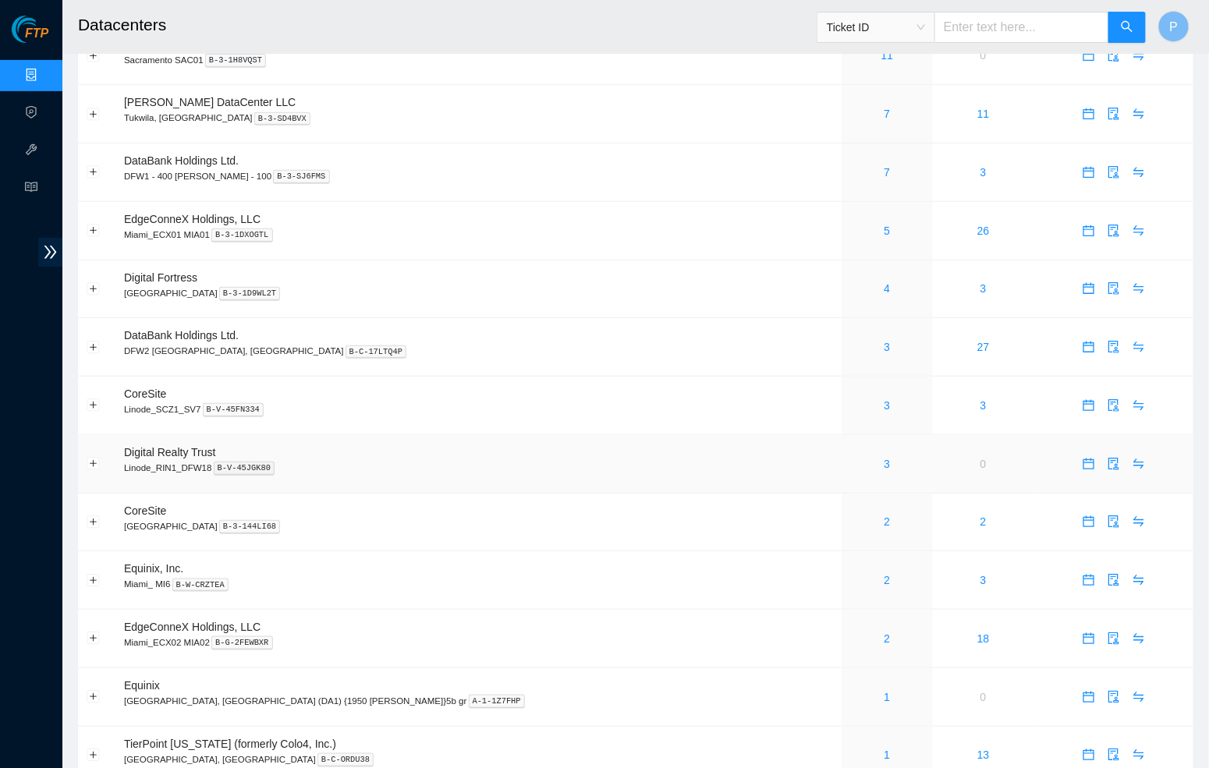
click at [850, 455] on div "3" at bounding box center [887, 463] width 74 height 17
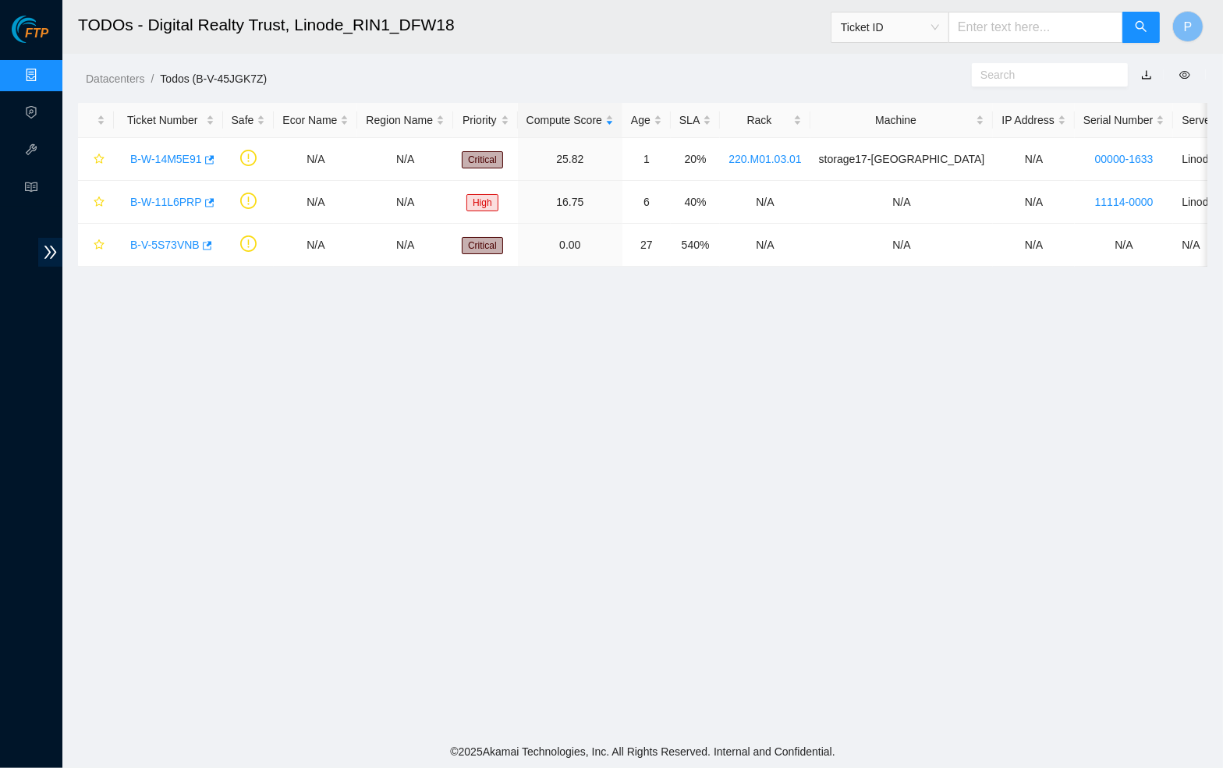
click at [1142, 73] on link "button" at bounding box center [1146, 75] width 11 height 12
click at [45, 74] on link "Data Centers" at bounding box center [77, 75] width 64 height 12
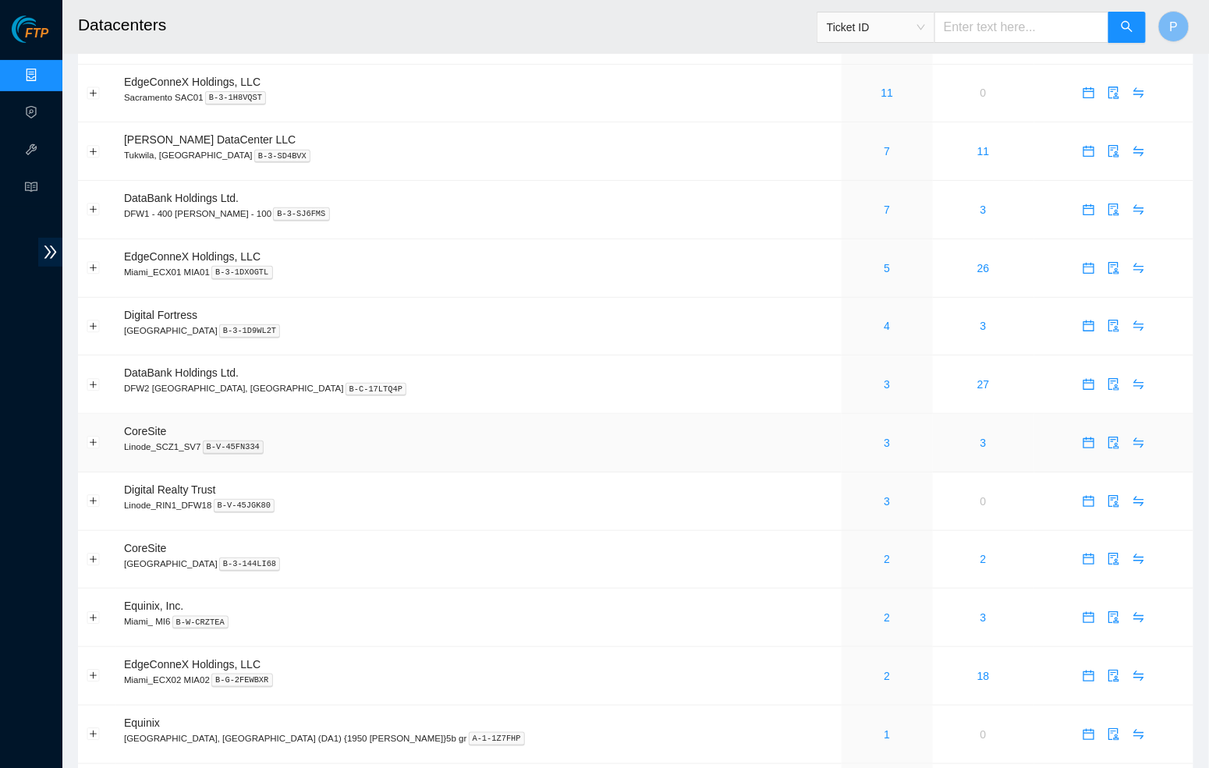
scroll to position [161, 0]
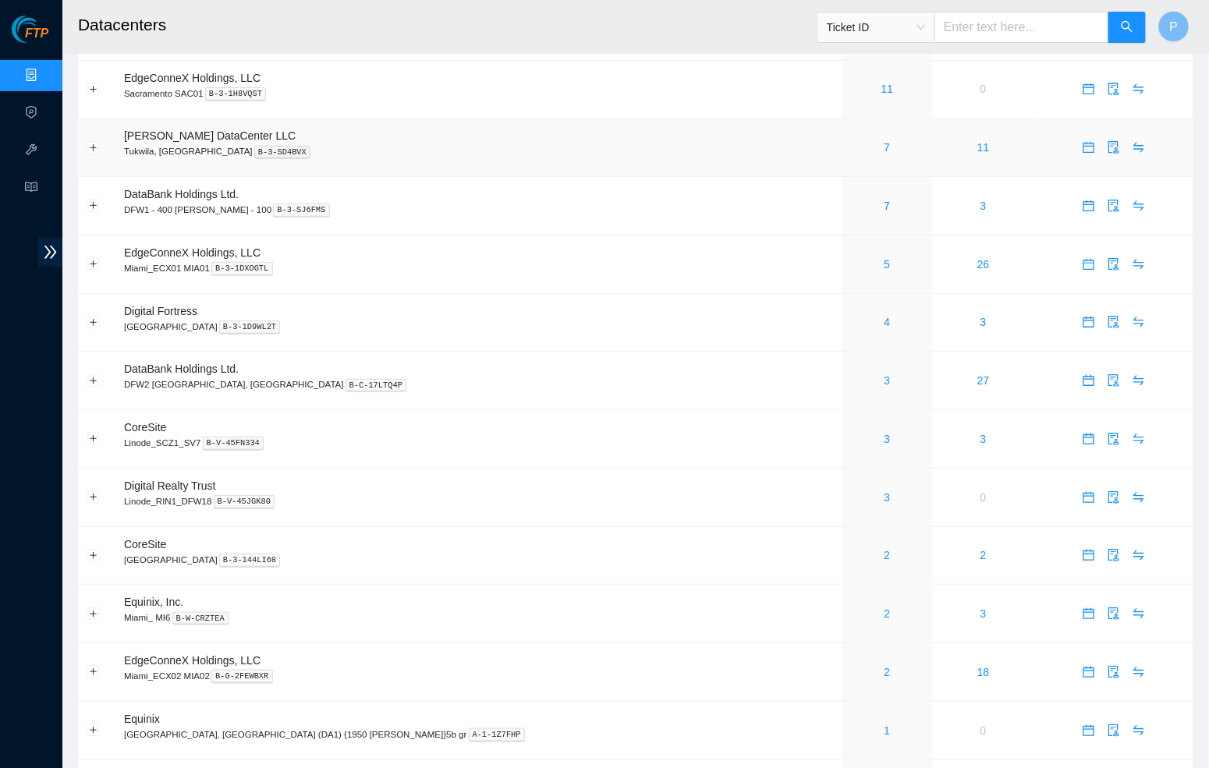
click at [589, 133] on td "[PERSON_NAME] DataCenter LLC [GEOGRAPHIC_DATA], [GEOGRAPHIC_DATA] B-3-SD4BVX" at bounding box center [478, 148] width 726 height 58
click at [884, 549] on link "2" at bounding box center [887, 555] width 6 height 12
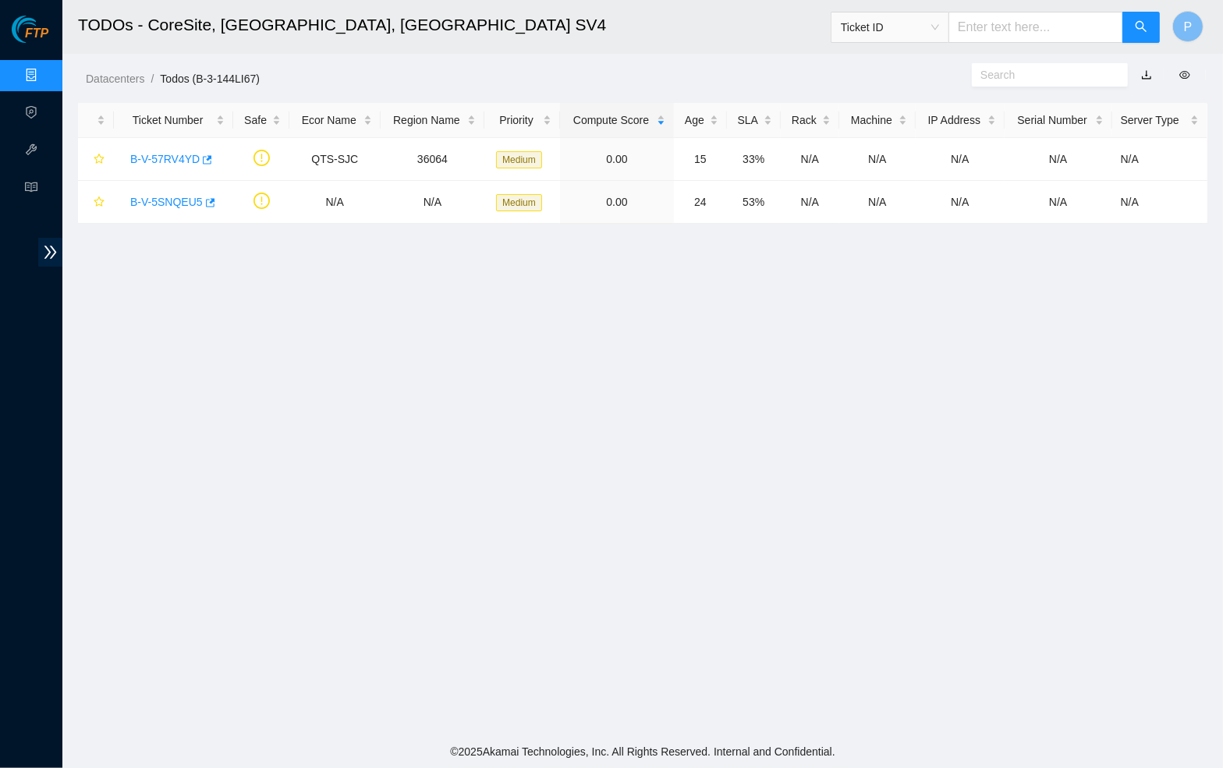
drag, startPoint x: 1149, startPoint y: 73, endPoint x: 1141, endPoint y: 72, distance: 8.7
click at [1148, 73] on link "button" at bounding box center [1146, 75] width 11 height 12
click at [45, 71] on link "Data Centers" at bounding box center [77, 75] width 64 height 12
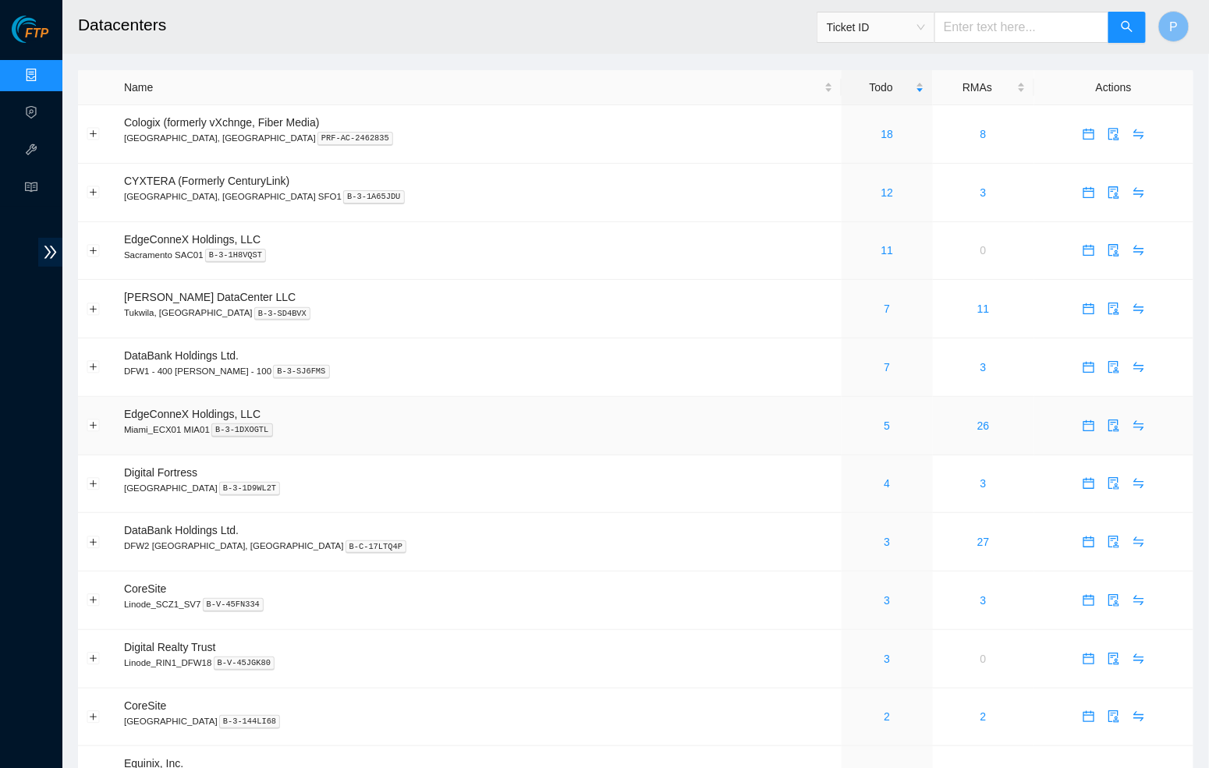
scroll to position [309, 0]
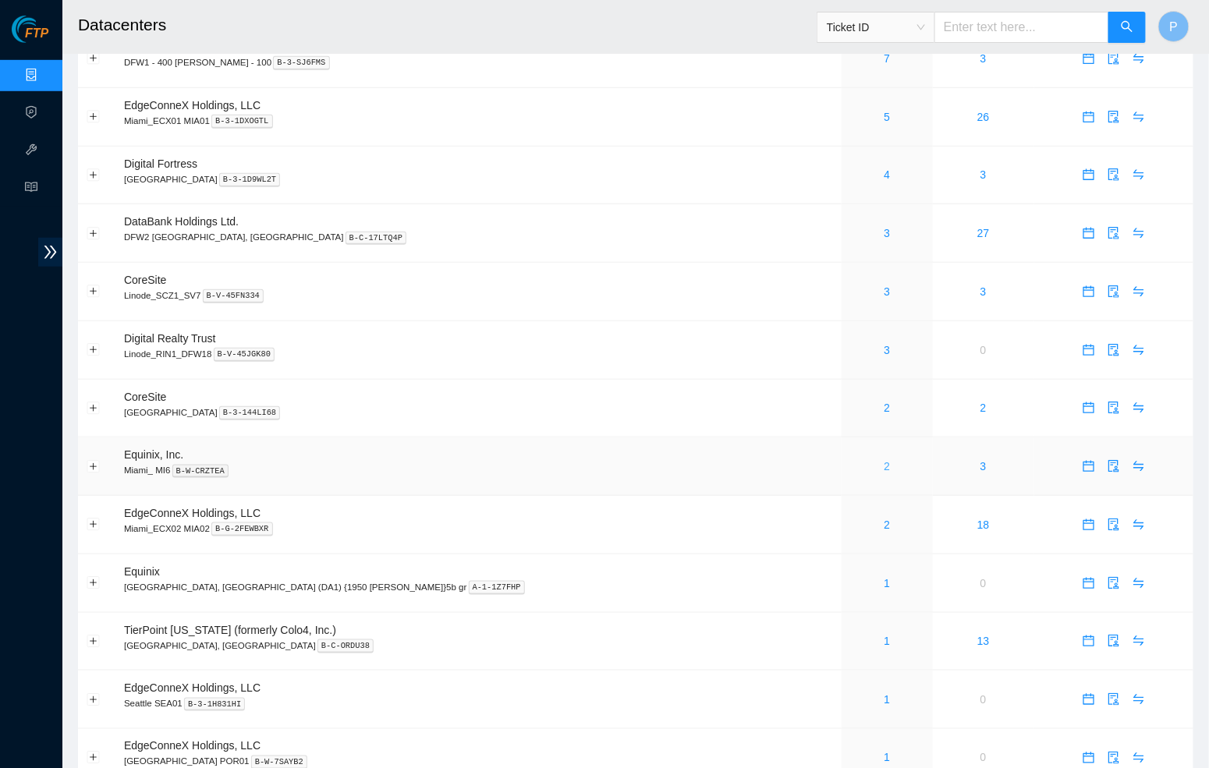
click at [884, 460] on link "2" at bounding box center [887, 466] width 6 height 12
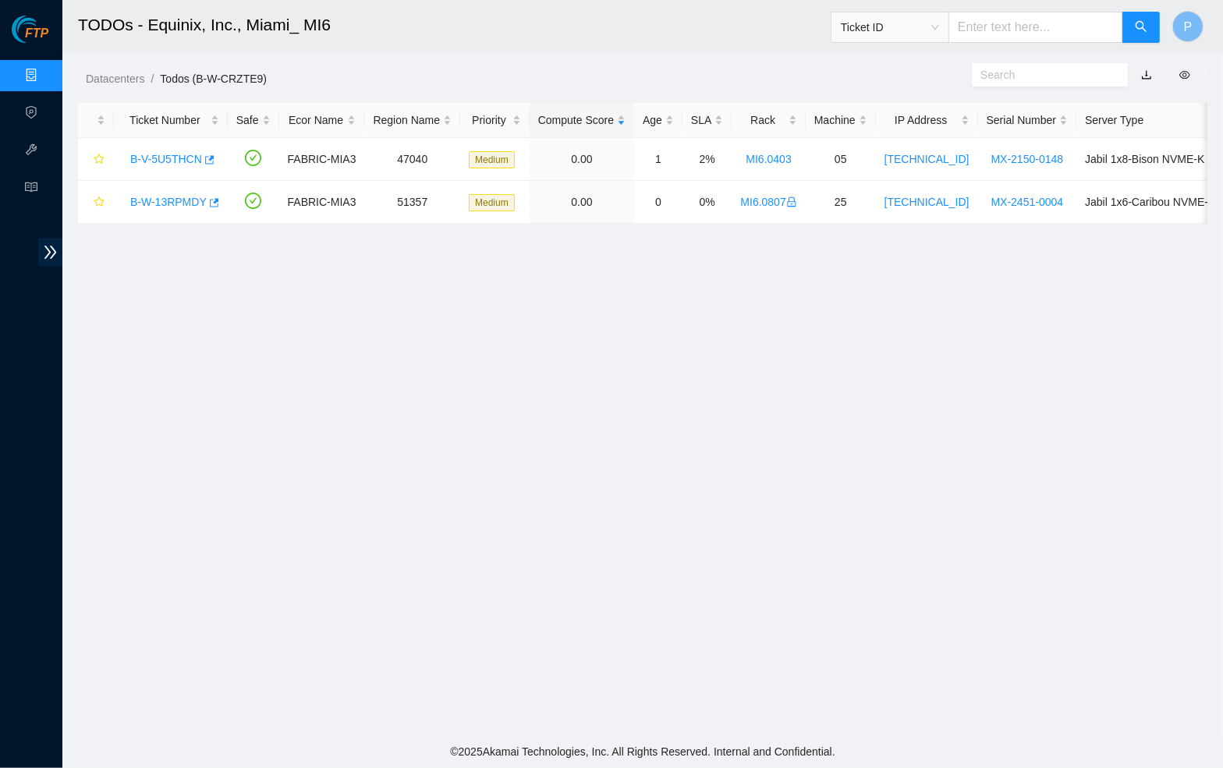
click at [1145, 69] on link "button" at bounding box center [1146, 75] width 11 height 12
click at [45, 80] on link "Data Centers" at bounding box center [77, 75] width 64 height 12
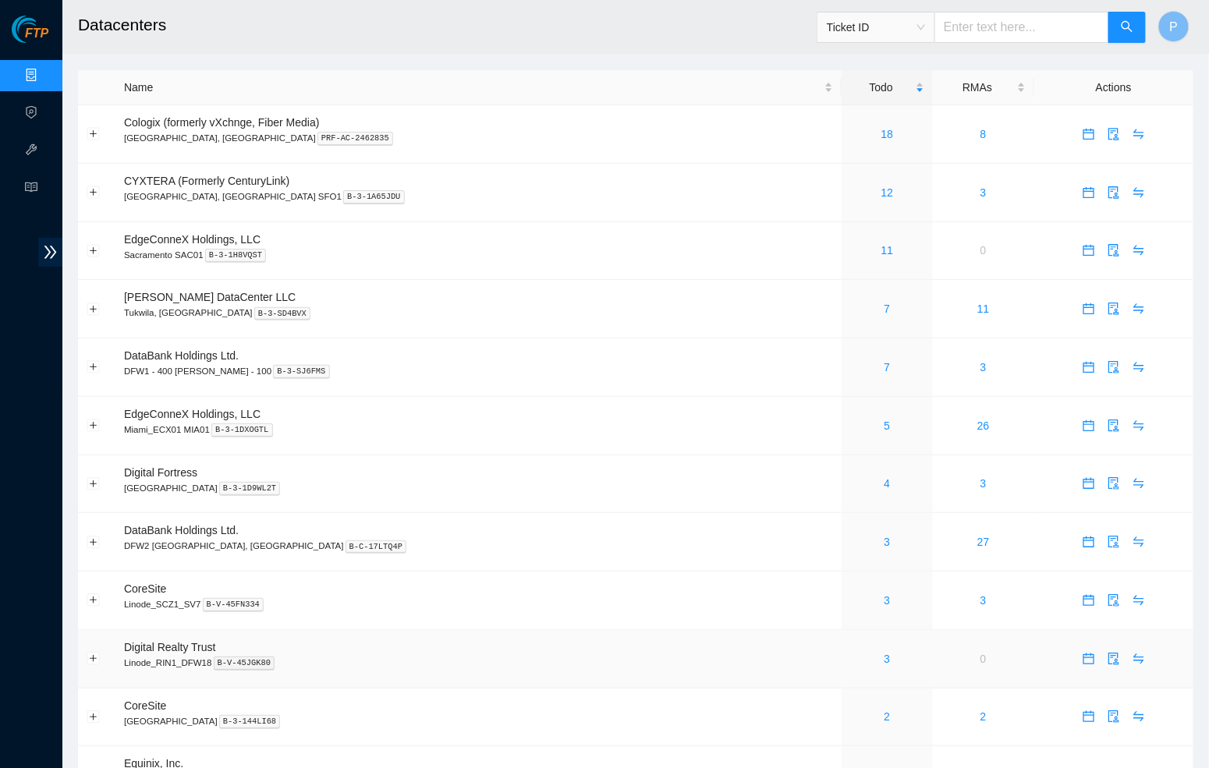
scroll to position [371, 0]
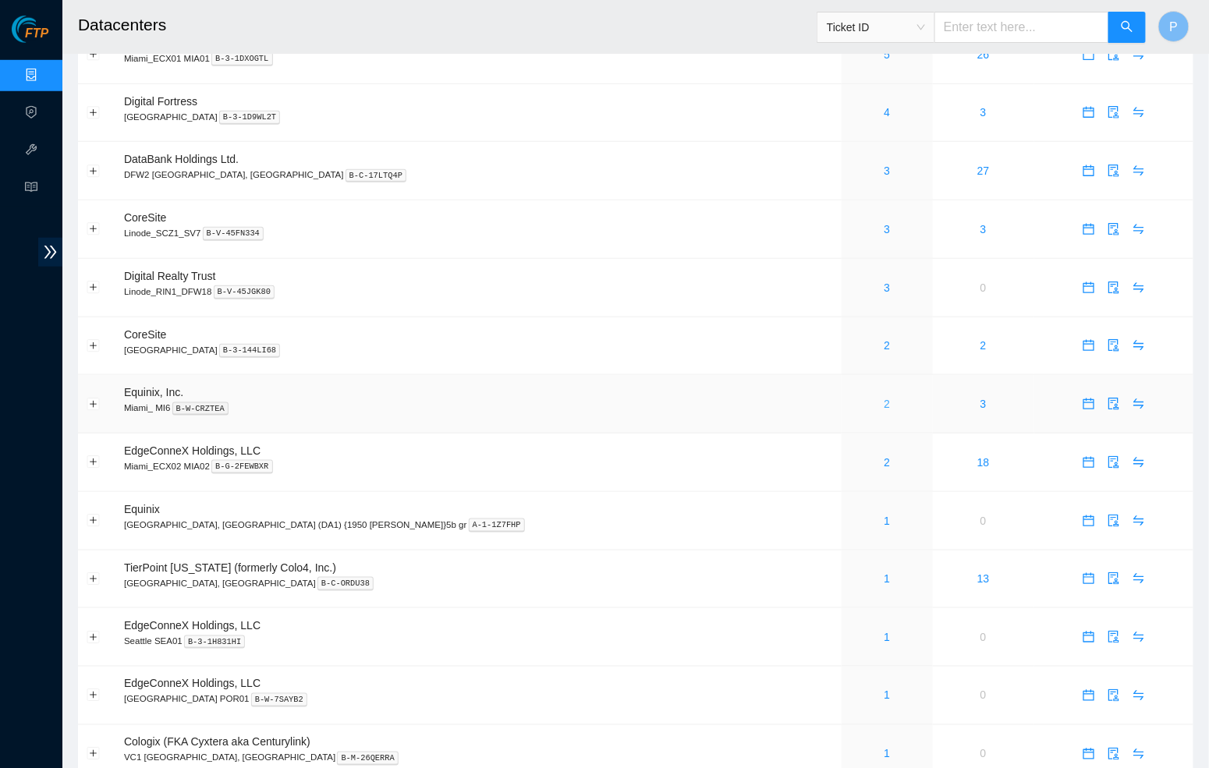
click at [884, 398] on link "2" at bounding box center [887, 404] width 6 height 12
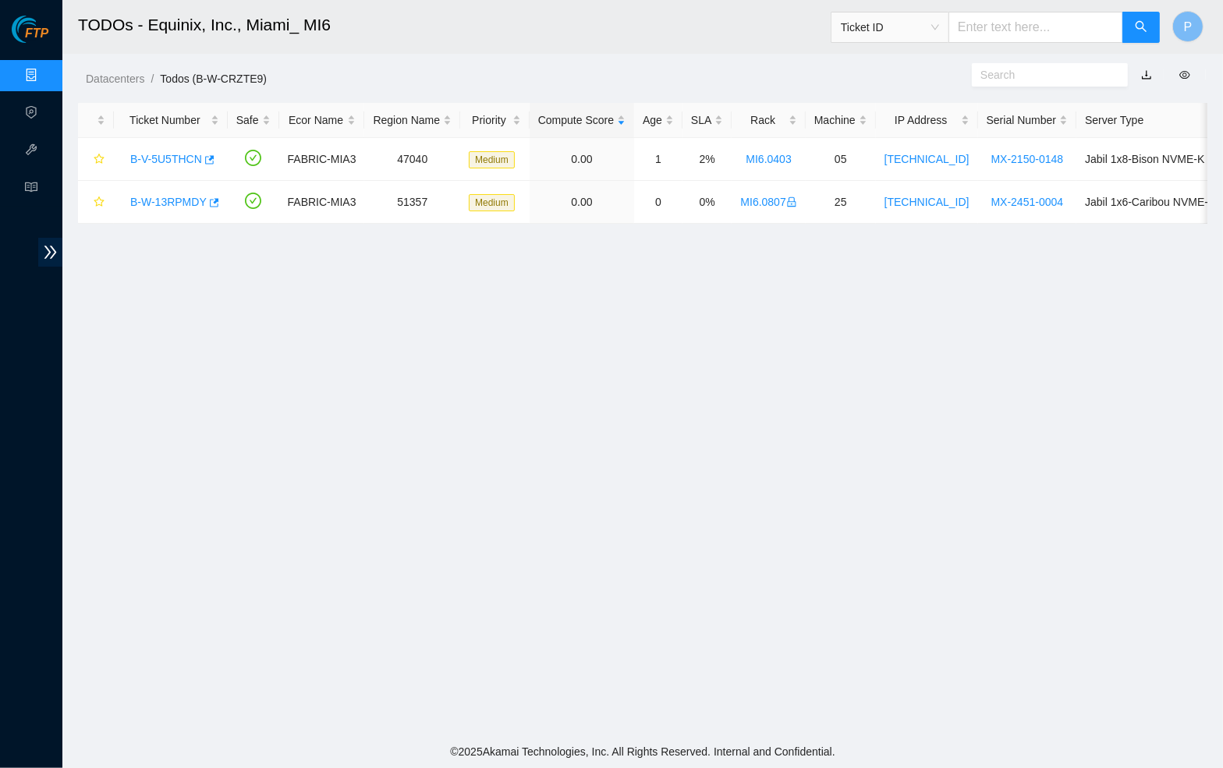
click at [1146, 72] on link "button" at bounding box center [1146, 75] width 11 height 12
click at [45, 69] on link "Data Centers" at bounding box center [77, 75] width 64 height 12
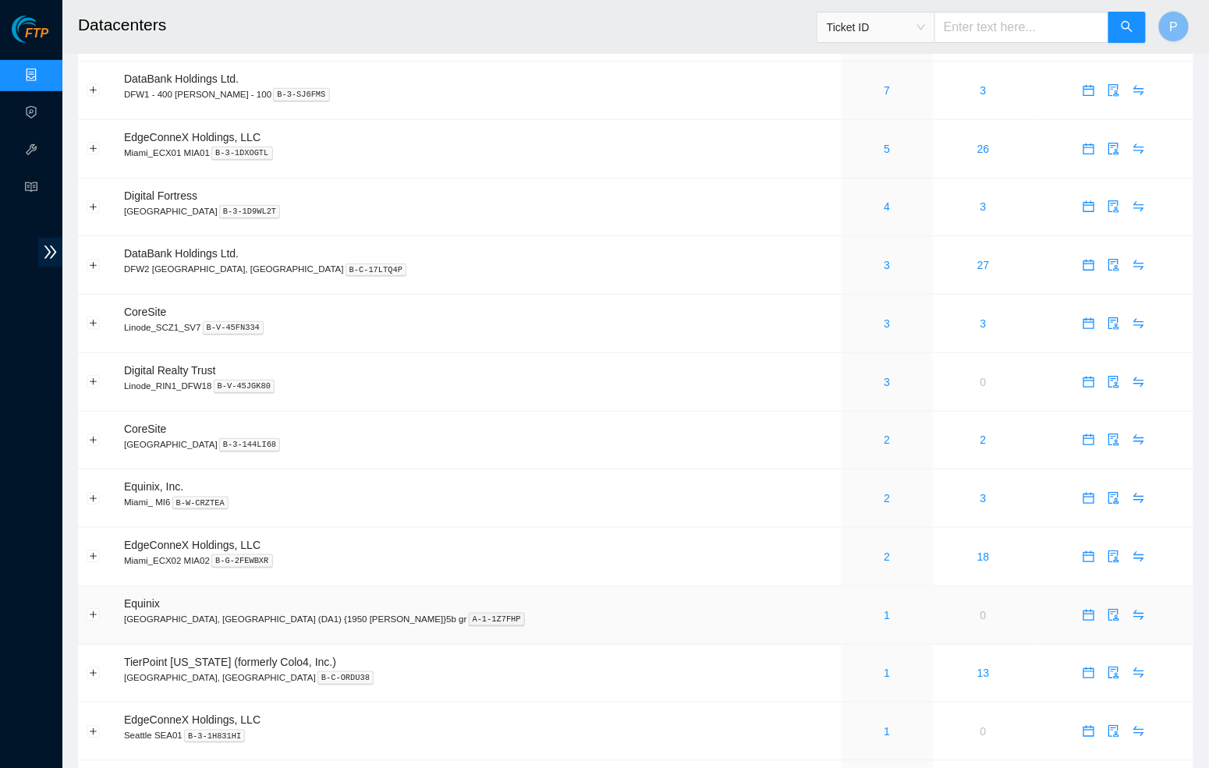
scroll to position [423, 0]
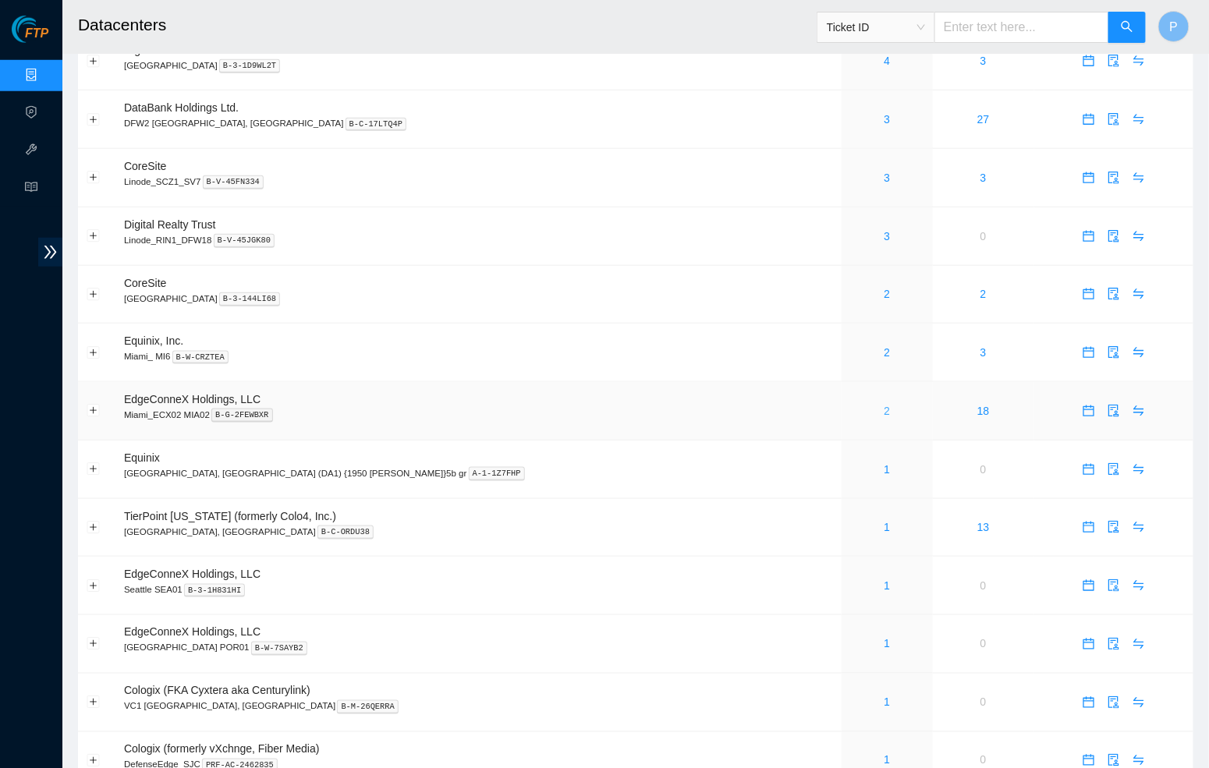
click at [884, 405] on link "2" at bounding box center [887, 411] width 6 height 12
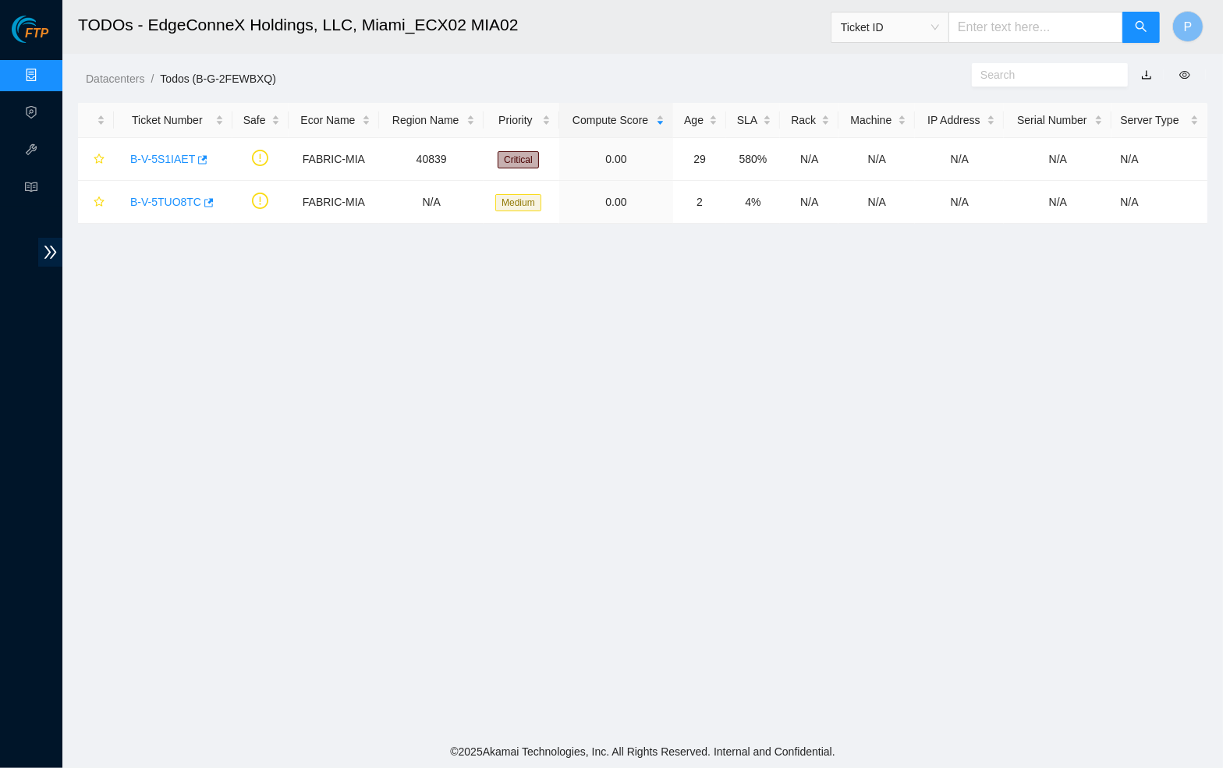
drag, startPoint x: 1146, startPoint y: 76, endPoint x: 1113, endPoint y: 79, distance: 33.7
click at [1146, 76] on link "button" at bounding box center [1146, 75] width 11 height 12
click at [45, 80] on link "Data Centers" at bounding box center [77, 75] width 64 height 12
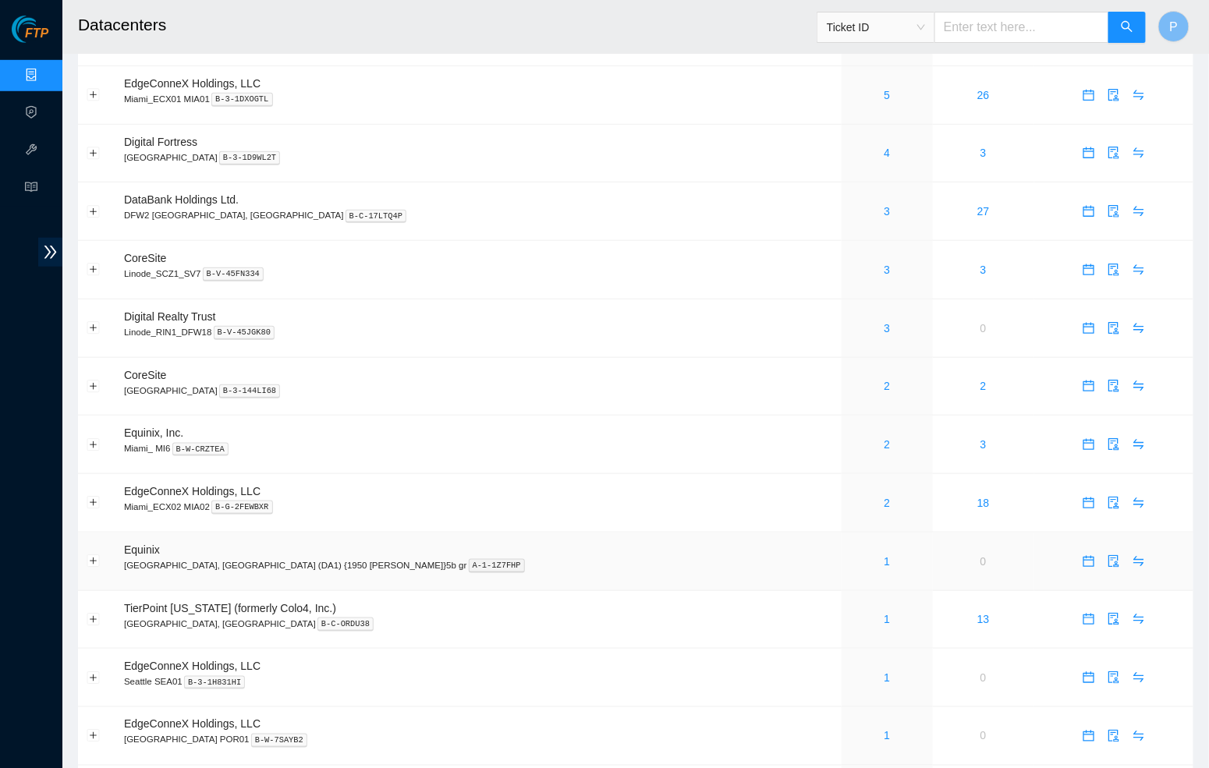
scroll to position [377, 0]
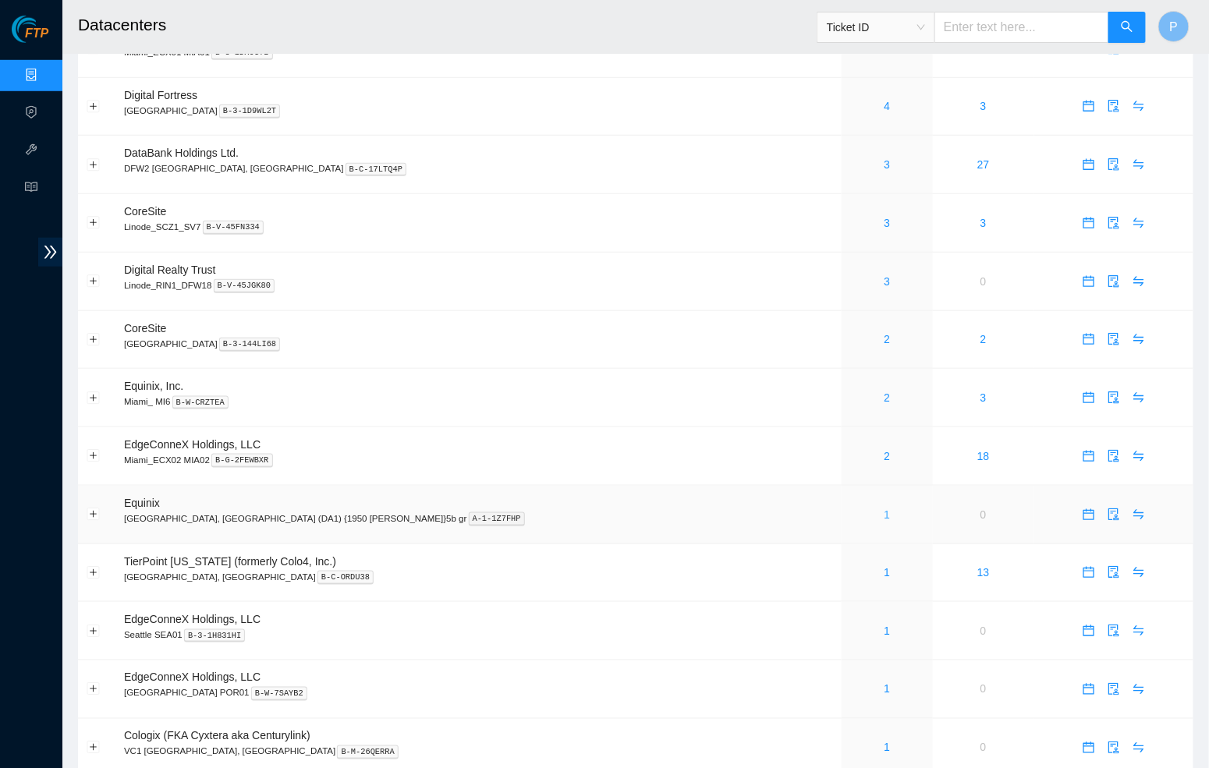
click at [884, 508] on link "1" at bounding box center [887, 514] width 6 height 12
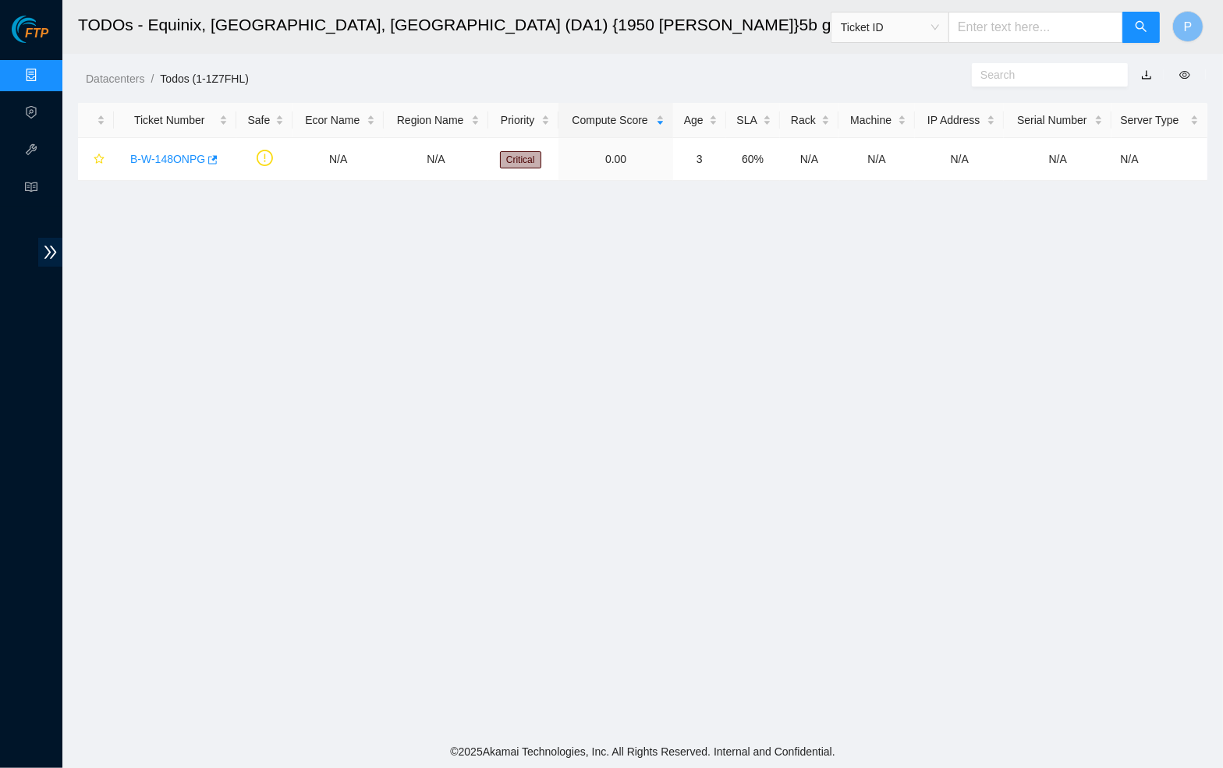
click at [1144, 69] on link "button" at bounding box center [1146, 75] width 11 height 12
click at [45, 74] on link "Data Centers" at bounding box center [77, 75] width 64 height 12
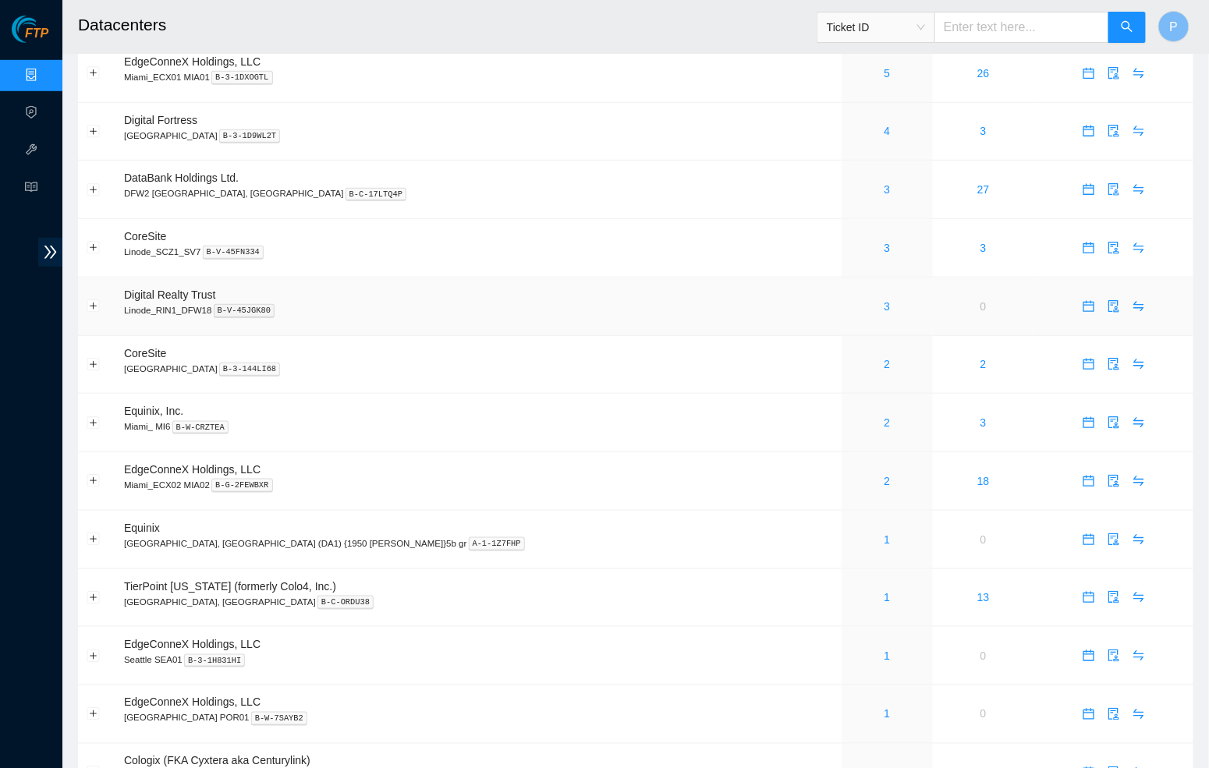
scroll to position [347, 0]
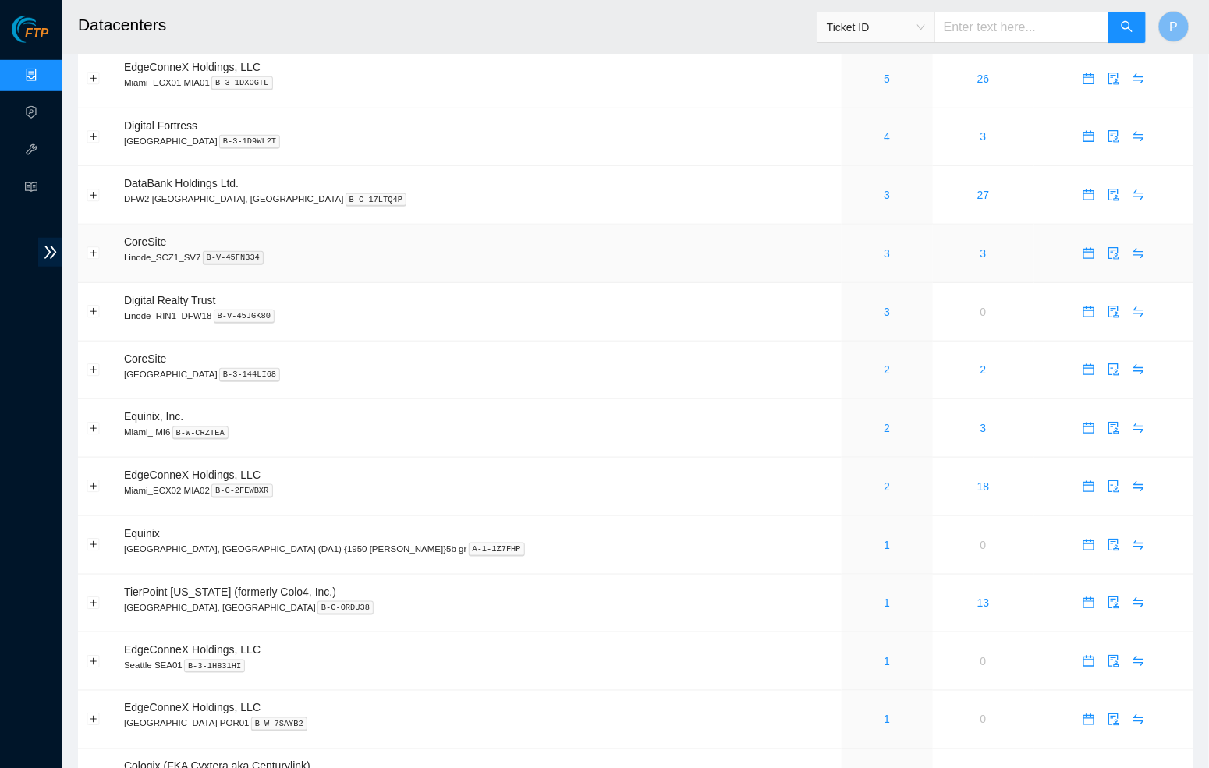
click at [850, 245] on div "3" at bounding box center [887, 253] width 74 height 17
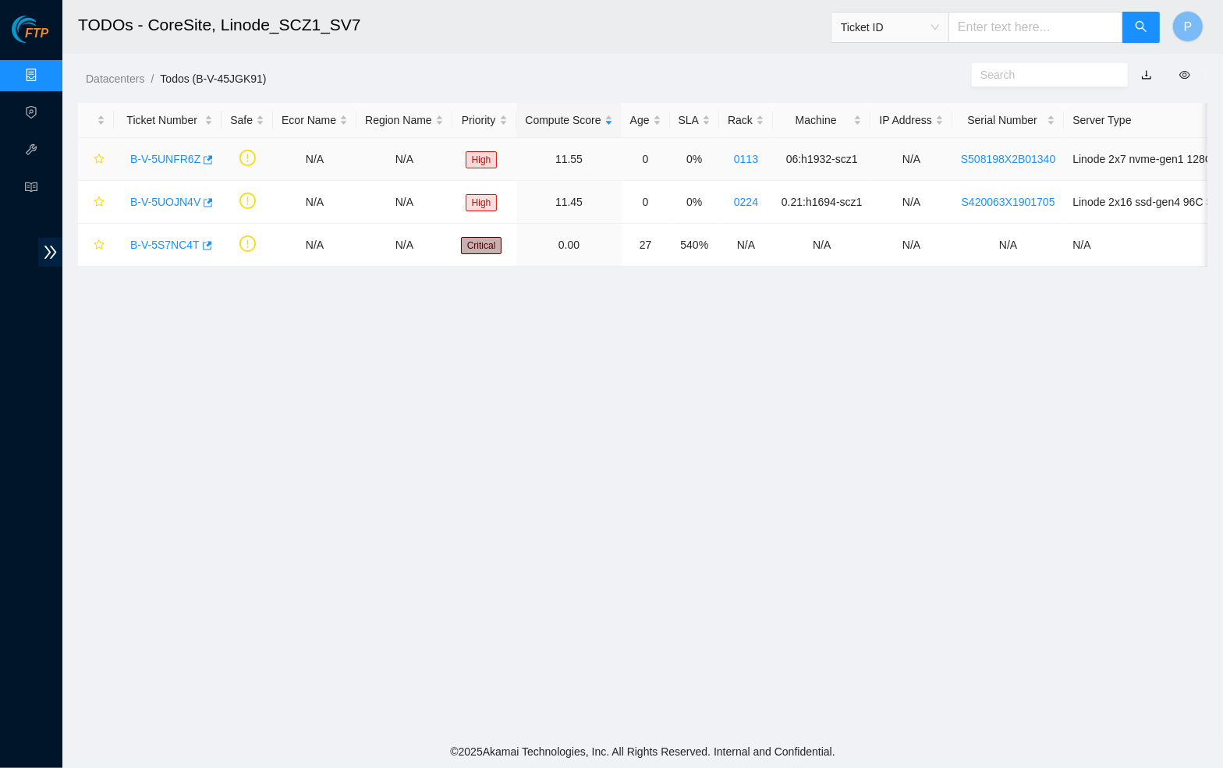
click at [163, 157] on link "B-V-5UNFR6Z" at bounding box center [165, 159] width 70 height 12
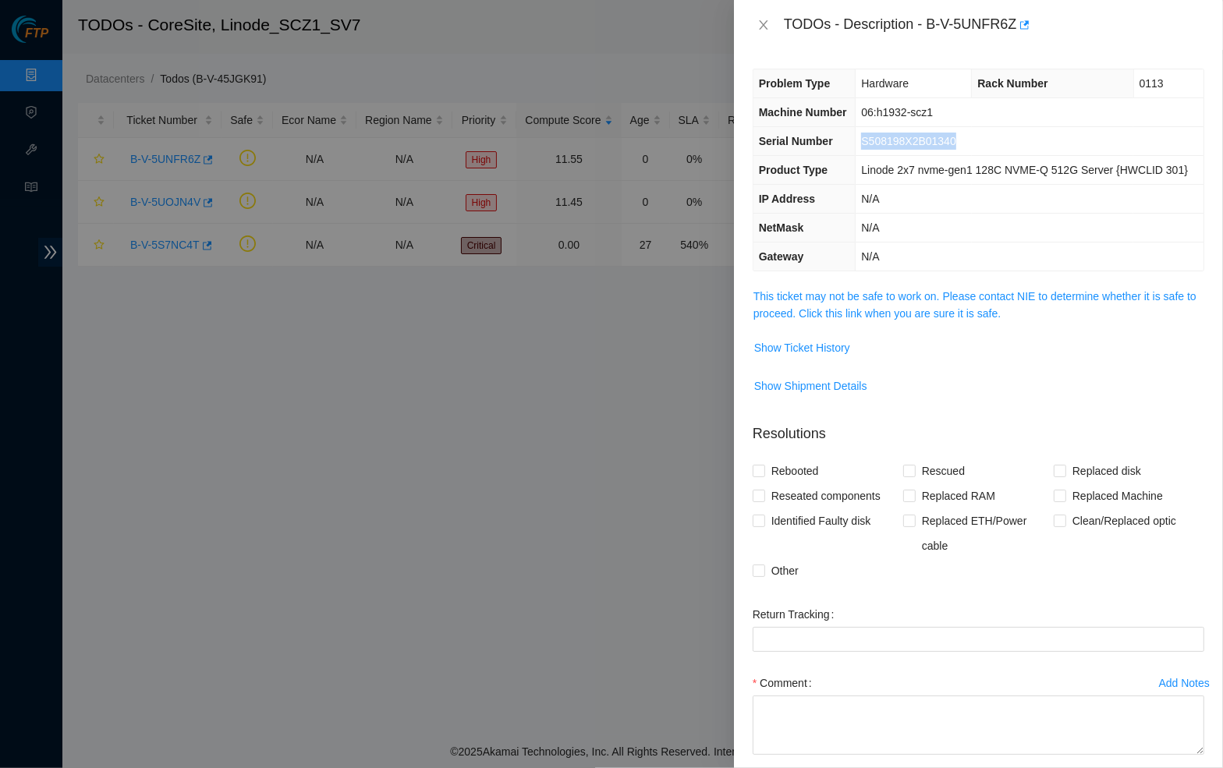
drag, startPoint x: 976, startPoint y: 153, endPoint x: 835, endPoint y: 153, distance: 141.1
click at [835, 153] on tr "Serial Number S508198X2B01340" at bounding box center [978, 141] width 450 height 29
click at [797, 81] on span "Problem Type" at bounding box center [795, 83] width 72 height 12
click at [761, 24] on icon "close" at bounding box center [763, 25] width 12 height 12
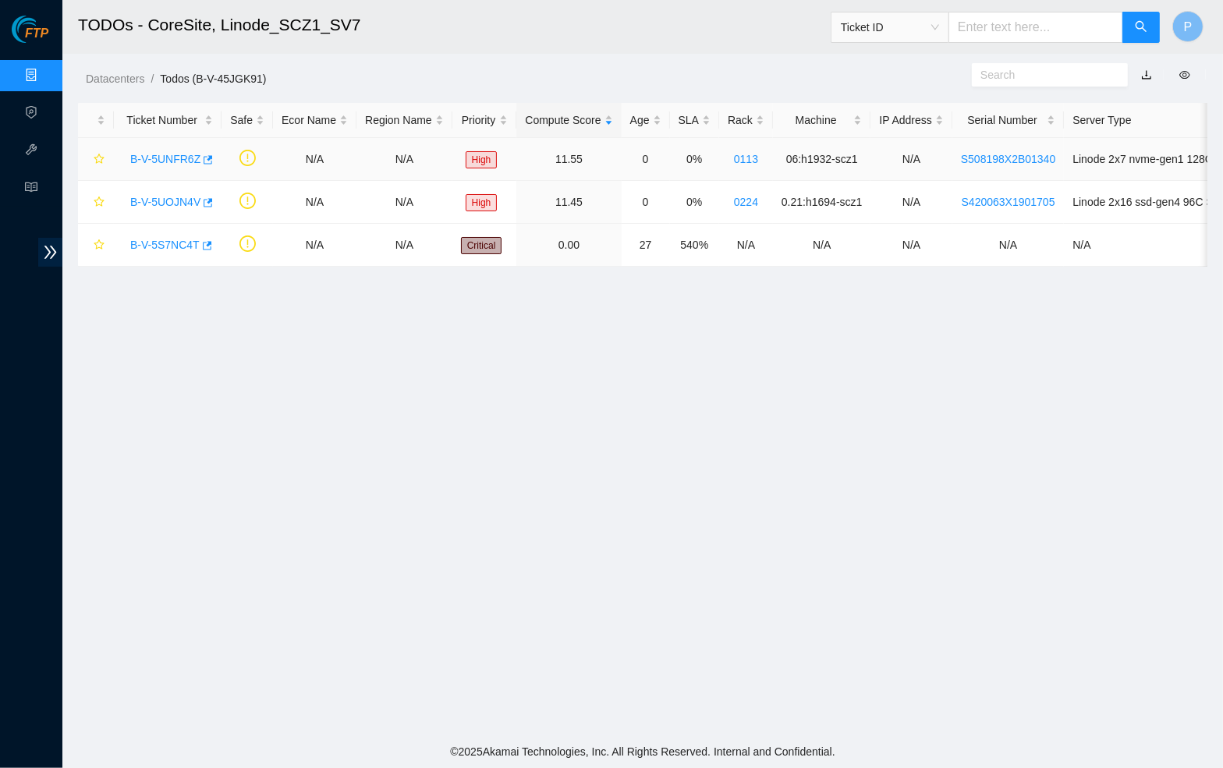
click at [172, 153] on link "B-V-5UNFR6Z" at bounding box center [165, 159] width 70 height 12
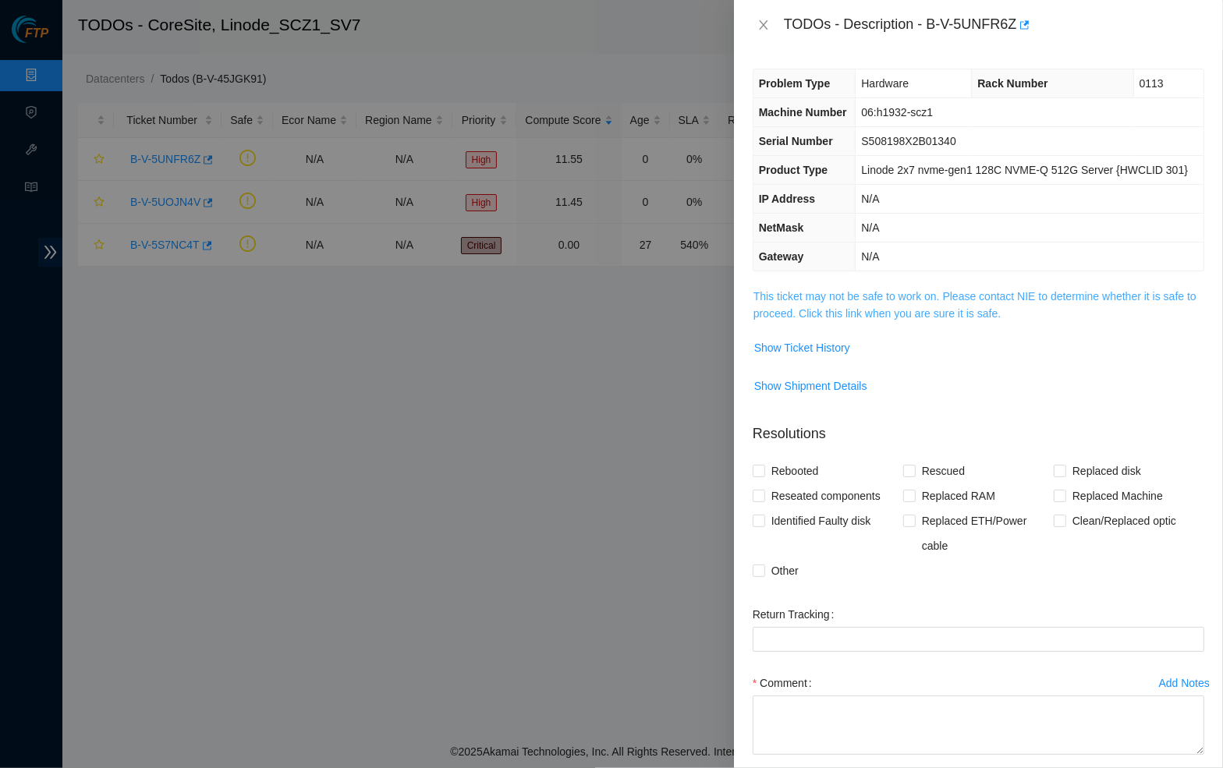
click at [854, 320] on link "This ticket may not be safe to work on. Please contact NIE to determine whether…" at bounding box center [974, 305] width 443 height 30
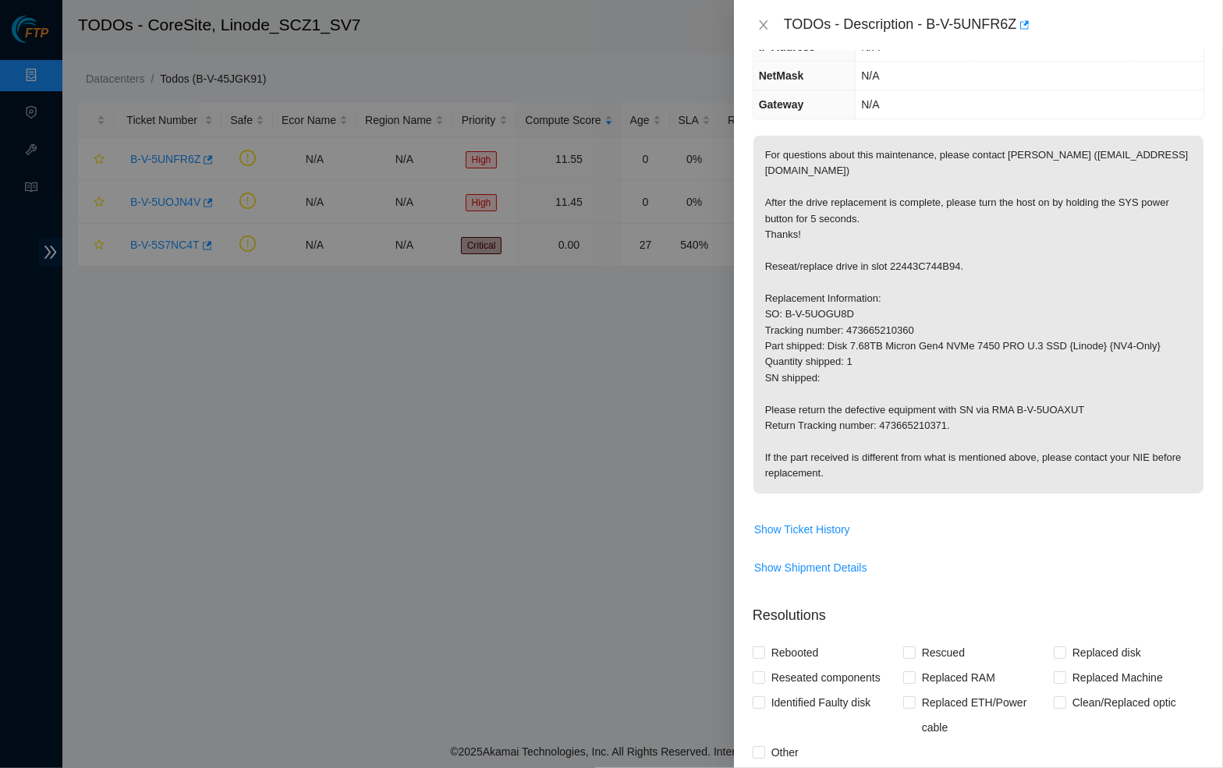
scroll to position [160, 0]
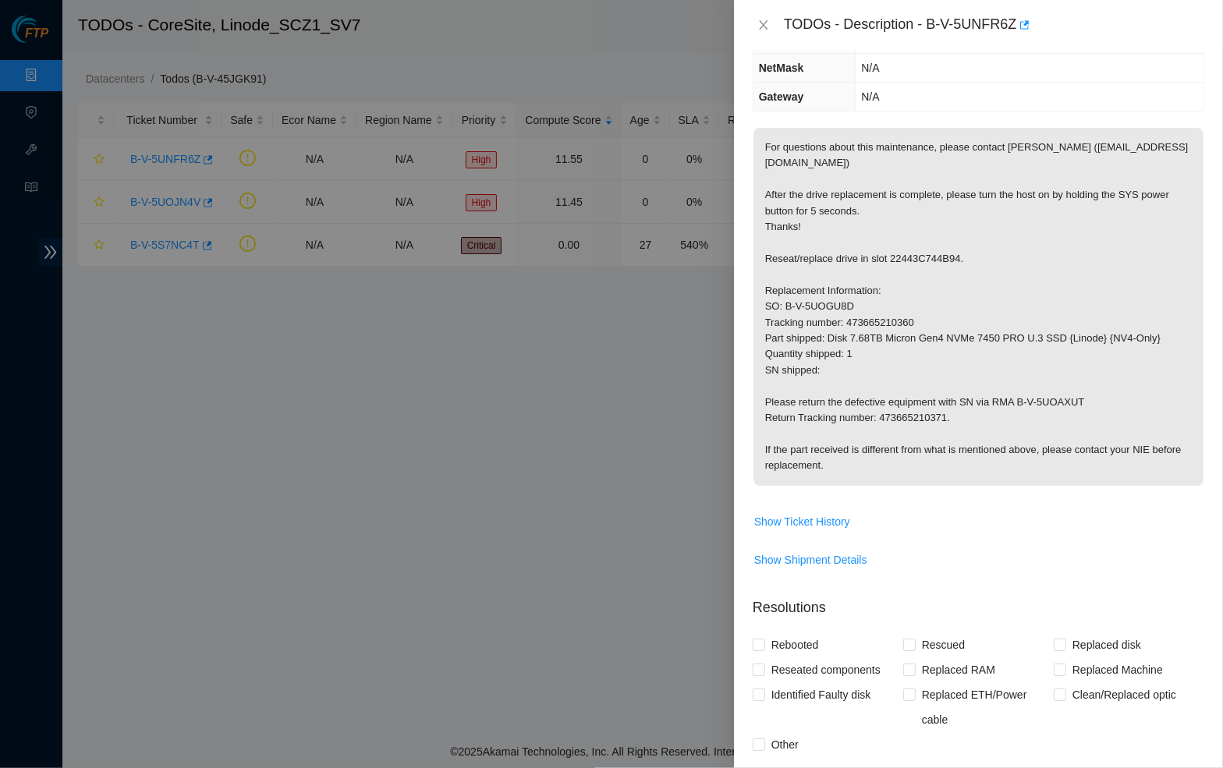
click at [863, 74] on span "N/A" at bounding box center [870, 68] width 18 height 12
click at [836, 530] on span "Show Ticket History" at bounding box center [802, 521] width 96 height 17
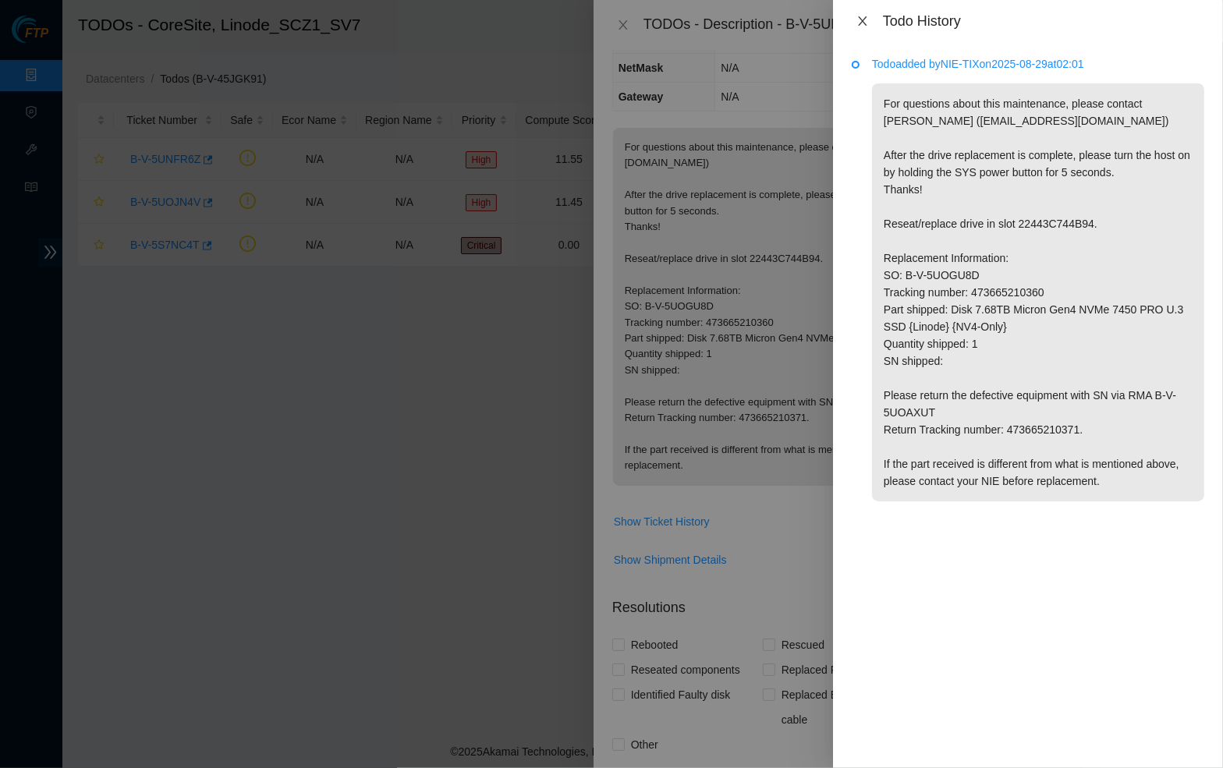
click at [861, 15] on icon "close" at bounding box center [862, 21] width 12 height 12
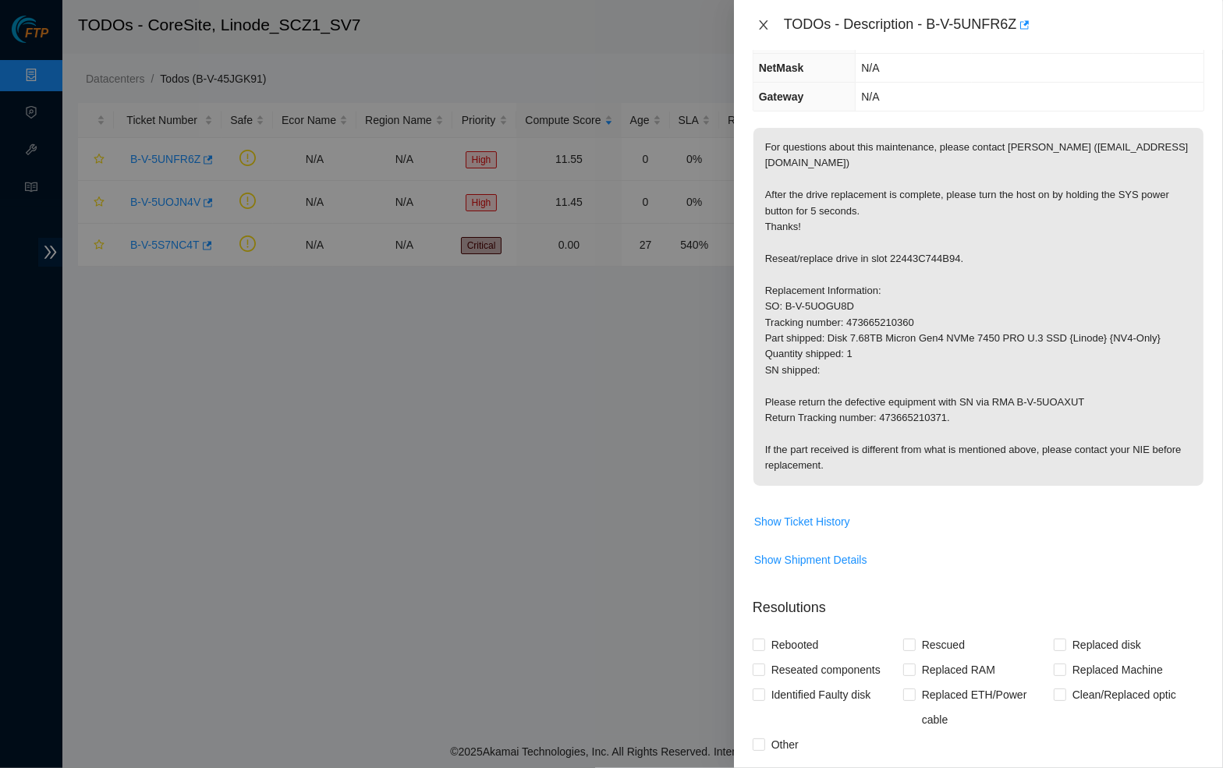
click at [771, 27] on button "Close" at bounding box center [763, 25] width 22 height 15
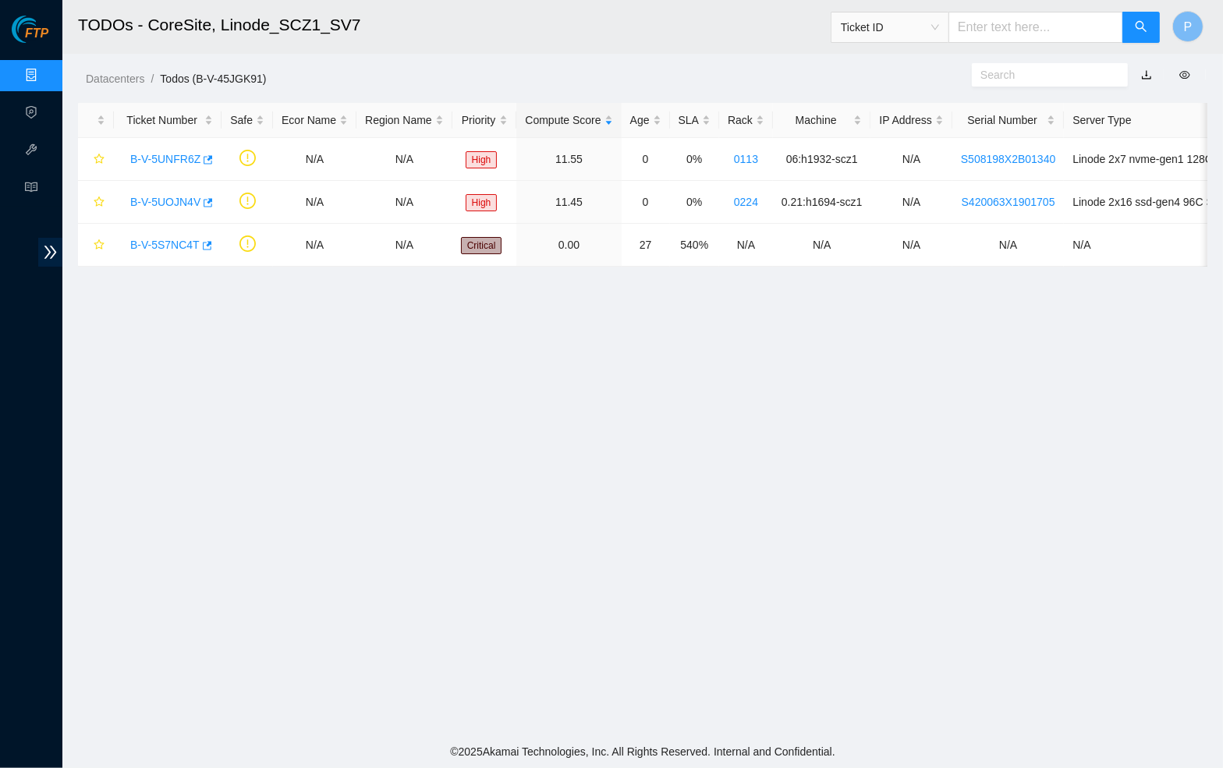
scroll to position [72, 0]
click at [154, 208] on div "B-V-5UOJN4V" at bounding box center [167, 201] width 90 height 25
click at [154, 200] on link "B-V-5UOJN4V" at bounding box center [165, 202] width 70 height 12
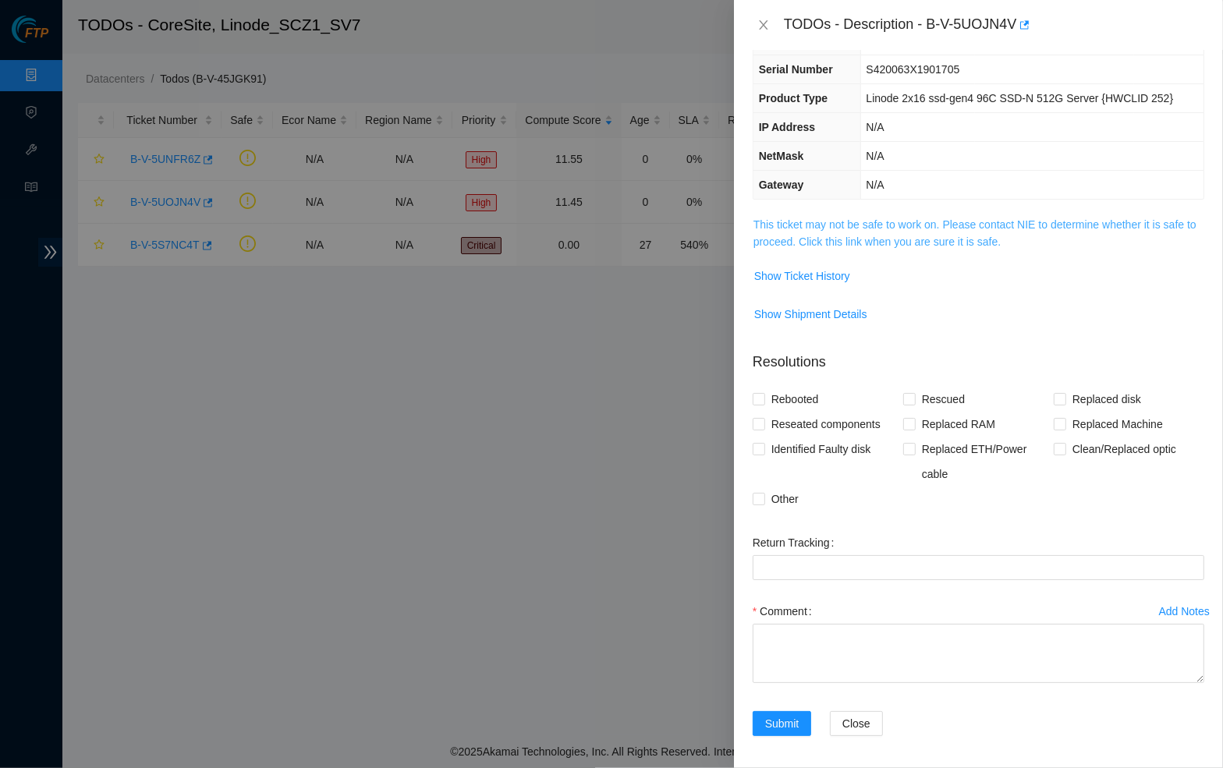
click at [901, 248] on link "This ticket may not be safe to work on. Please contact NIE to determine whether…" at bounding box center [974, 233] width 443 height 30
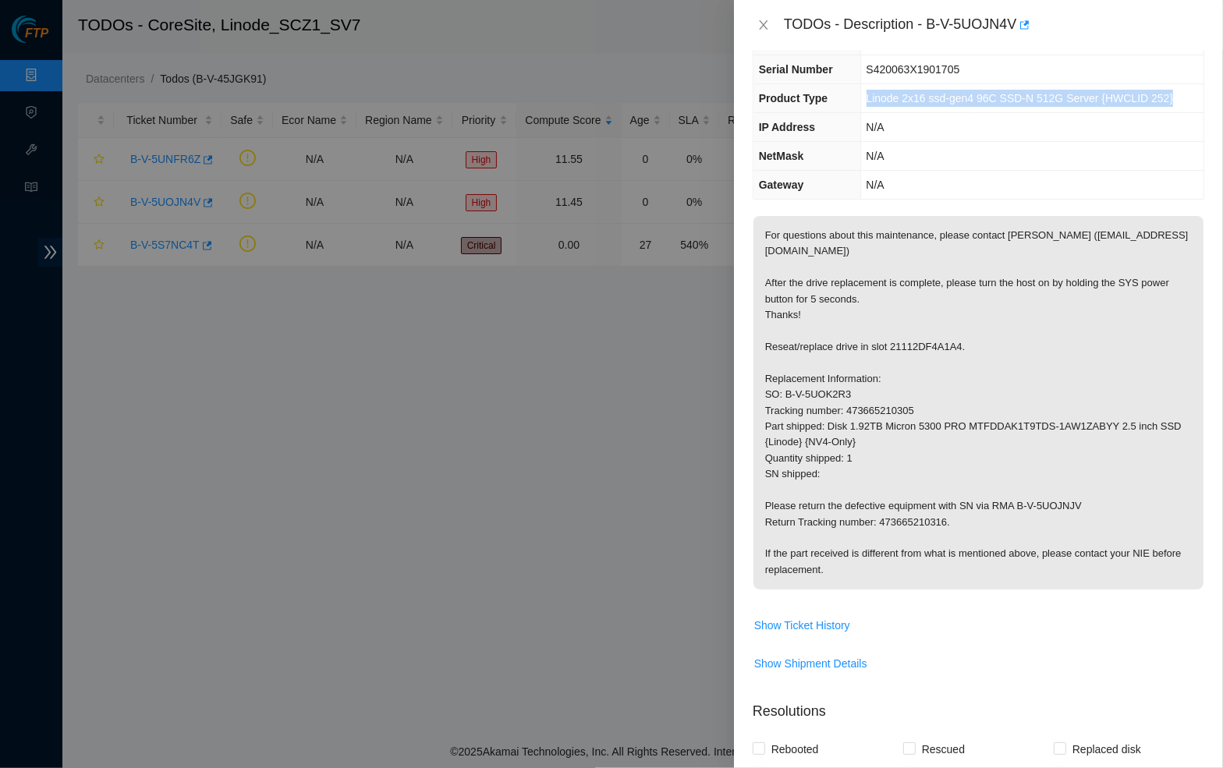
drag, startPoint x: 862, startPoint y: 112, endPoint x: 895, endPoint y: 136, distance: 41.3
click at [895, 113] on td "Linode 2x16 ssd-gen4 96C SSD-N 512G Server {HWCLID 252}" at bounding box center [1031, 98] width 343 height 29
copy span "Linode 2x16 ssd-gen4 96C SSD-N 512G Server {HWCLID 252}"
click at [757, 19] on icon "close" at bounding box center [763, 25] width 12 height 12
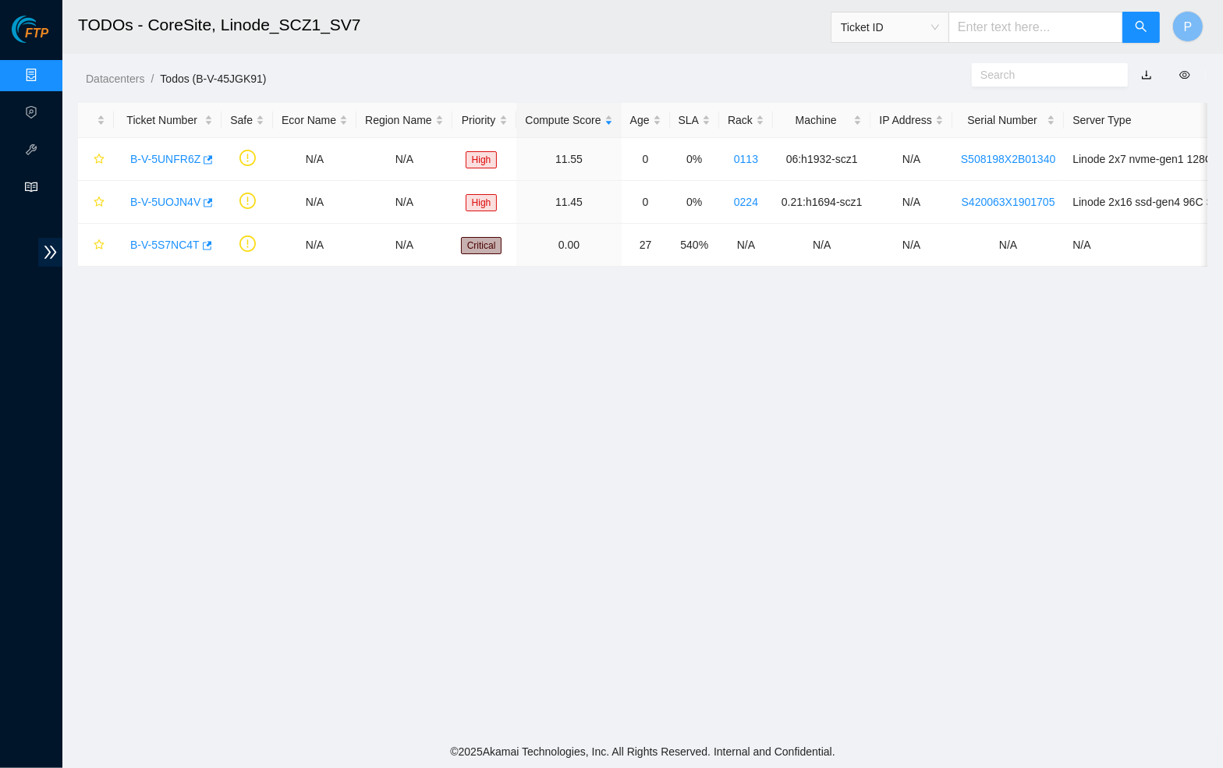
click at [25, 183] on icon "read" at bounding box center [31, 187] width 12 height 10
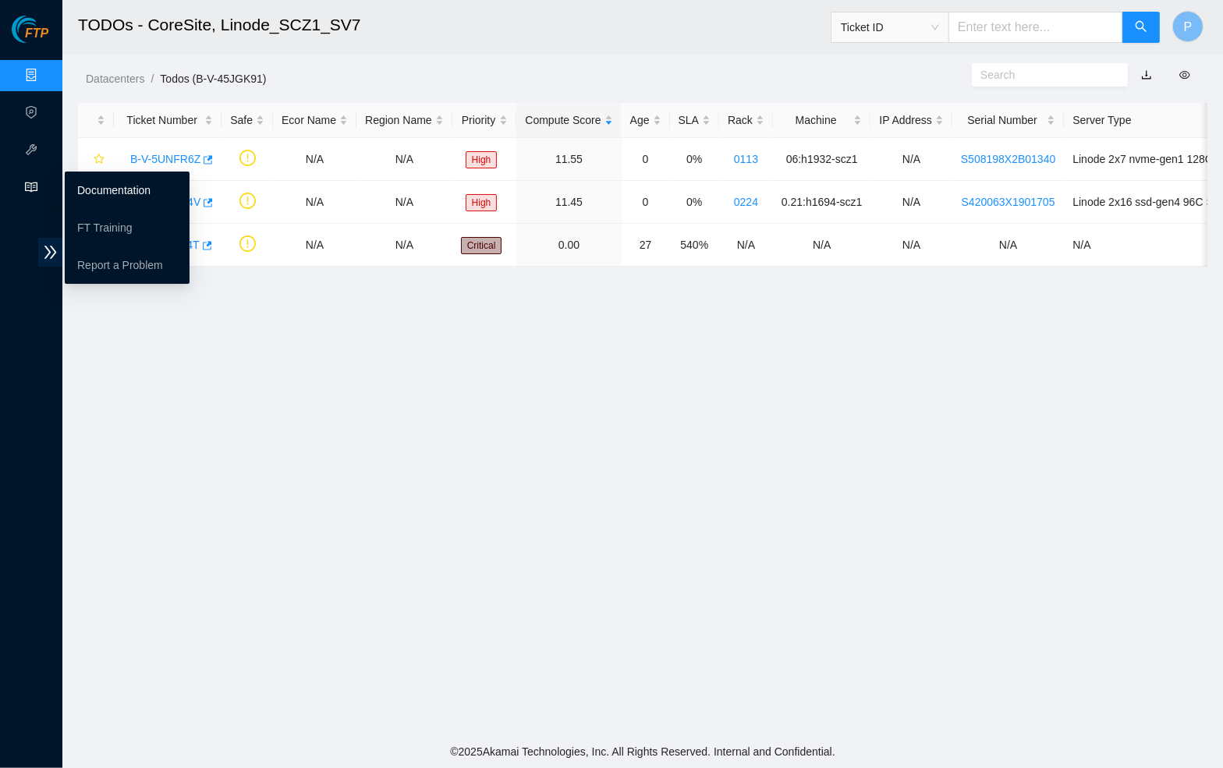
click at [117, 184] on link "Documentation" at bounding box center [113, 190] width 73 height 12
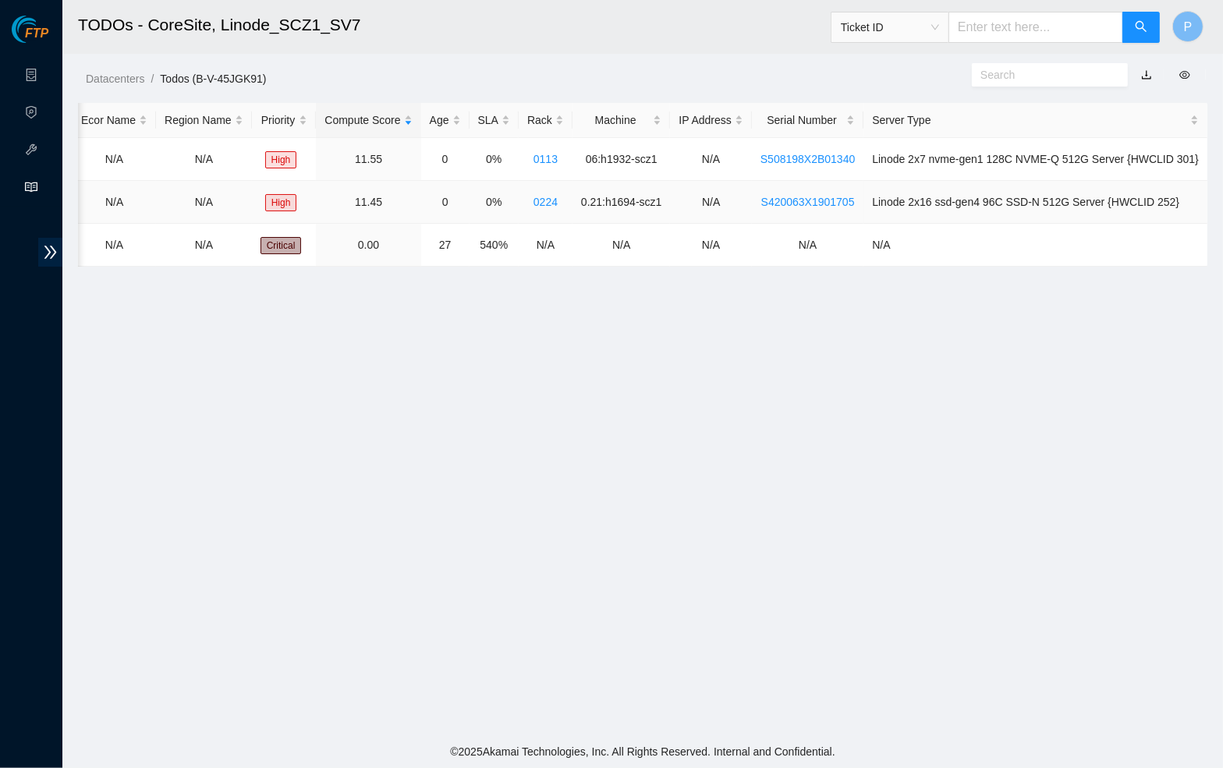
scroll to position [0, 0]
